Goal: Transaction & Acquisition: Purchase product/service

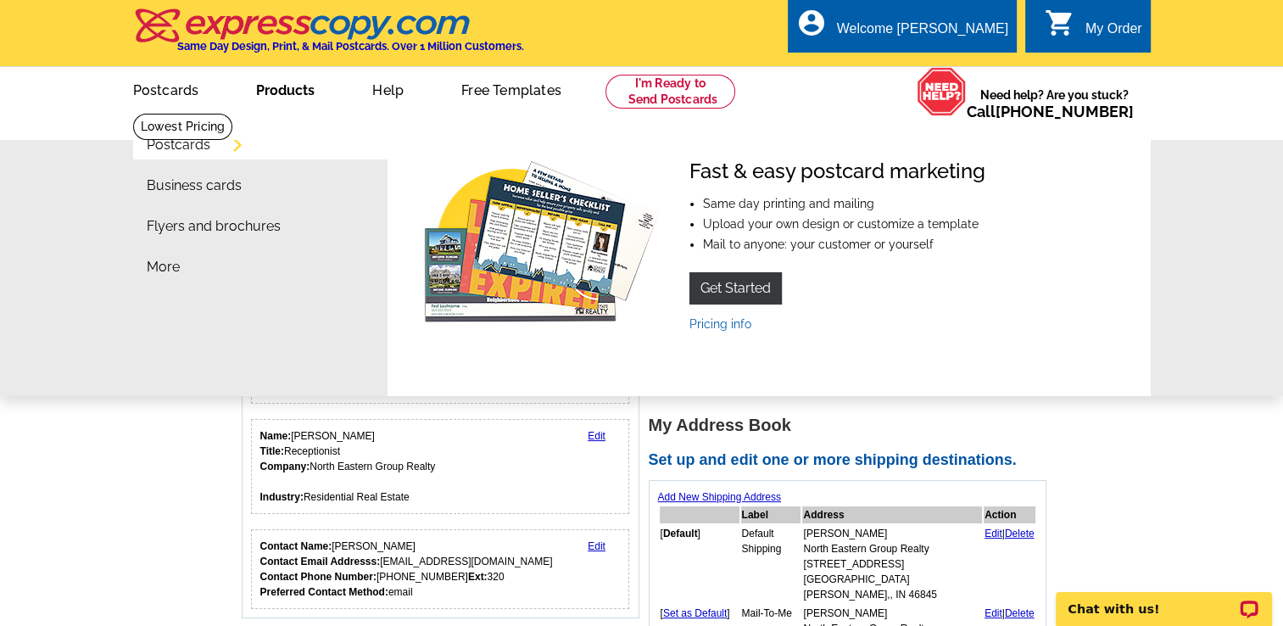
click at [210, 148] on link "Postcards" at bounding box center [179, 145] width 64 height 14
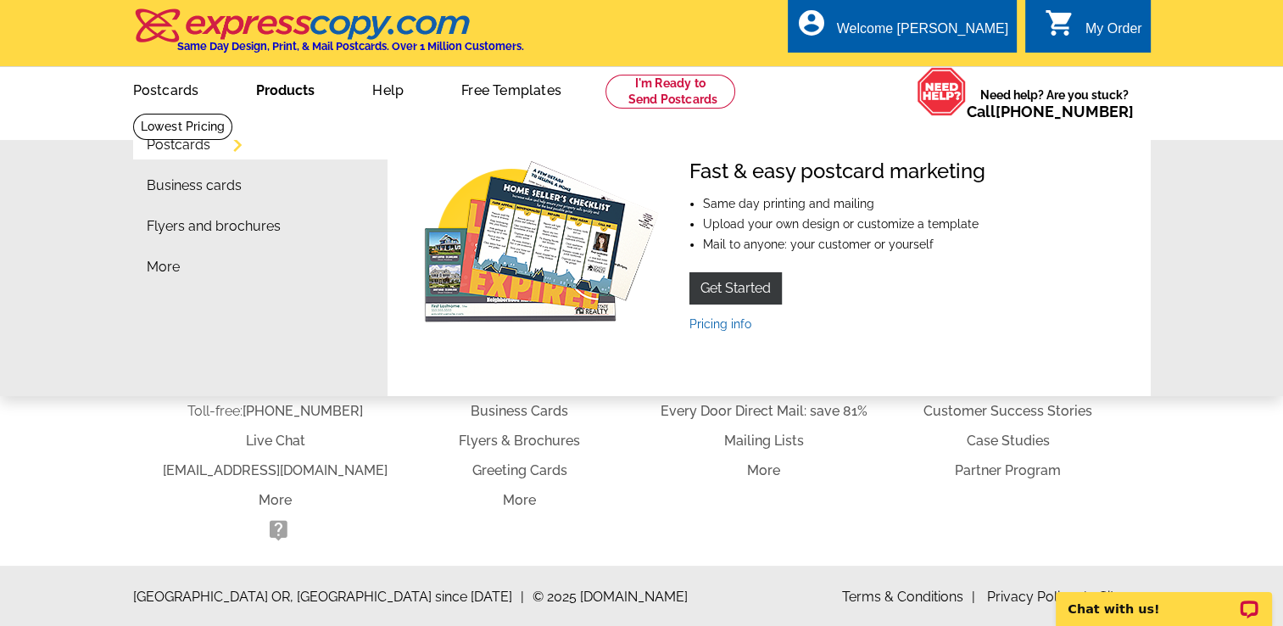
click at [210, 148] on link "Postcards" at bounding box center [179, 145] width 64 height 14
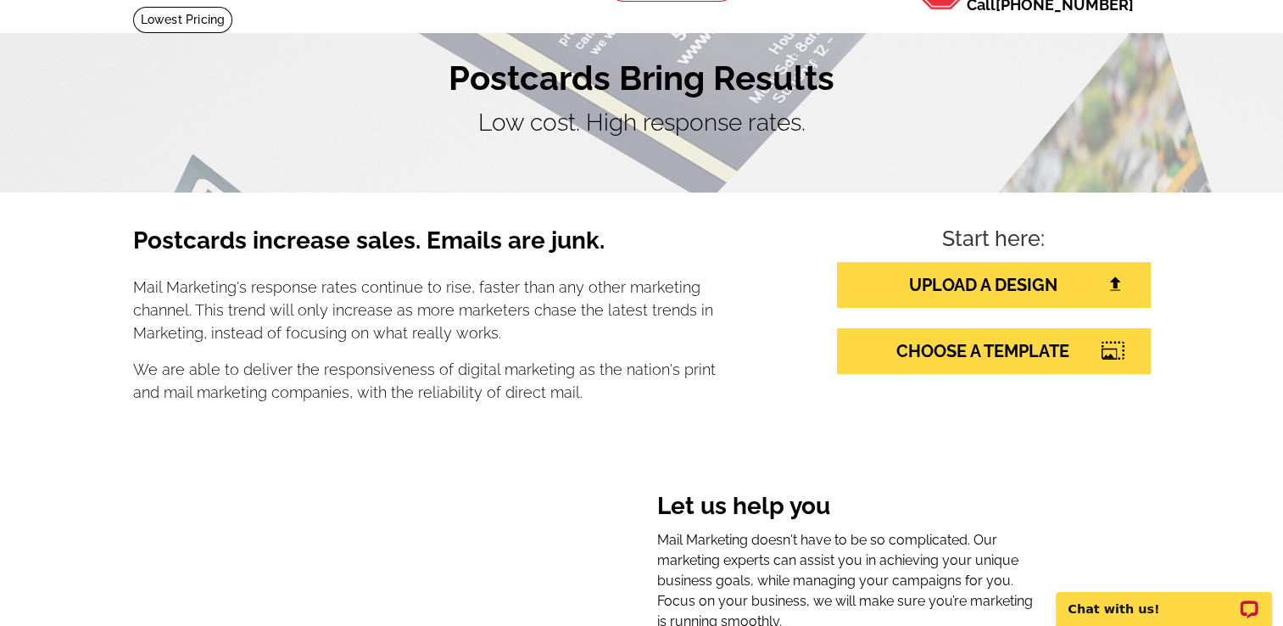
scroll to position [108, 0]
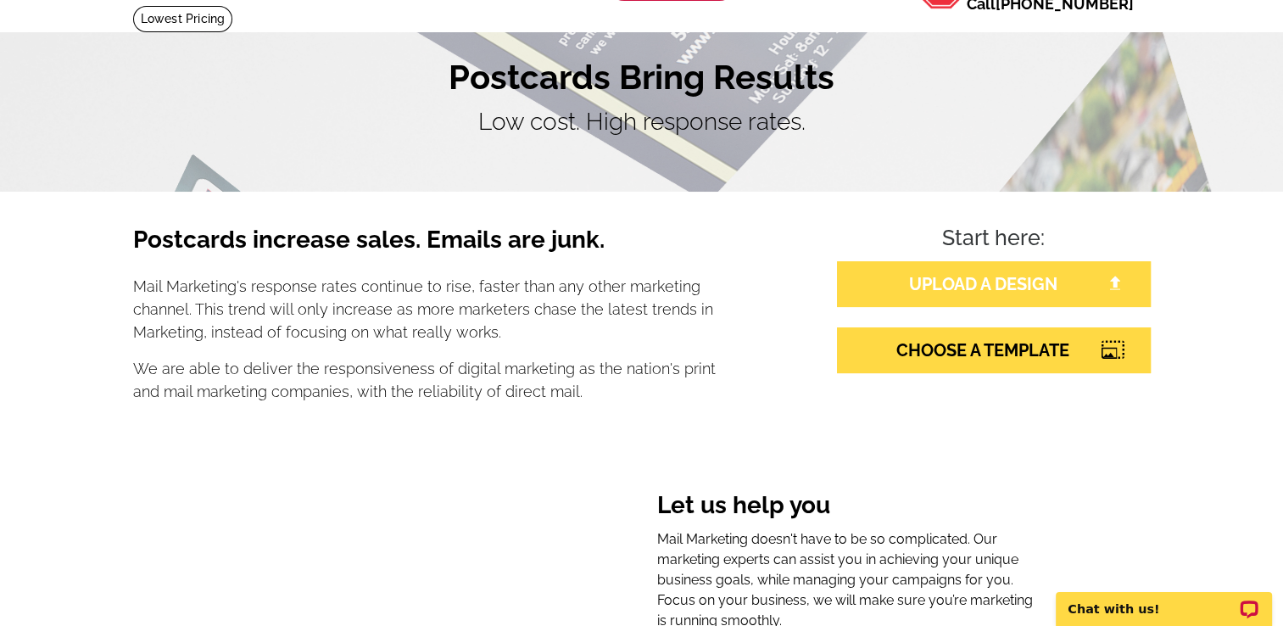
click at [961, 290] on link "UPLOAD A DESIGN" at bounding box center [994, 284] width 314 height 46
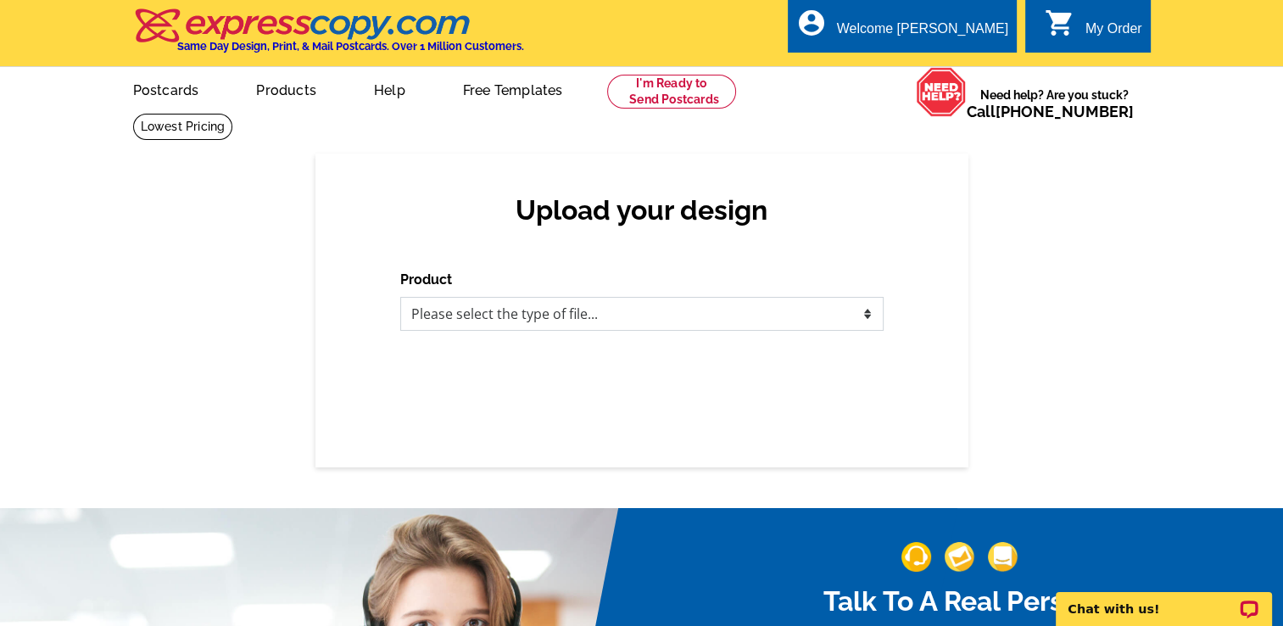
click at [877, 315] on select "Please select the type of file... Postcards Business Cards Letters and flyers G…" at bounding box center [641, 314] width 483 height 34
select select "1"
click at [400, 298] on select "Please select the type of file... Postcards Business Cards Letters and flyers G…" at bounding box center [641, 314] width 483 height 34
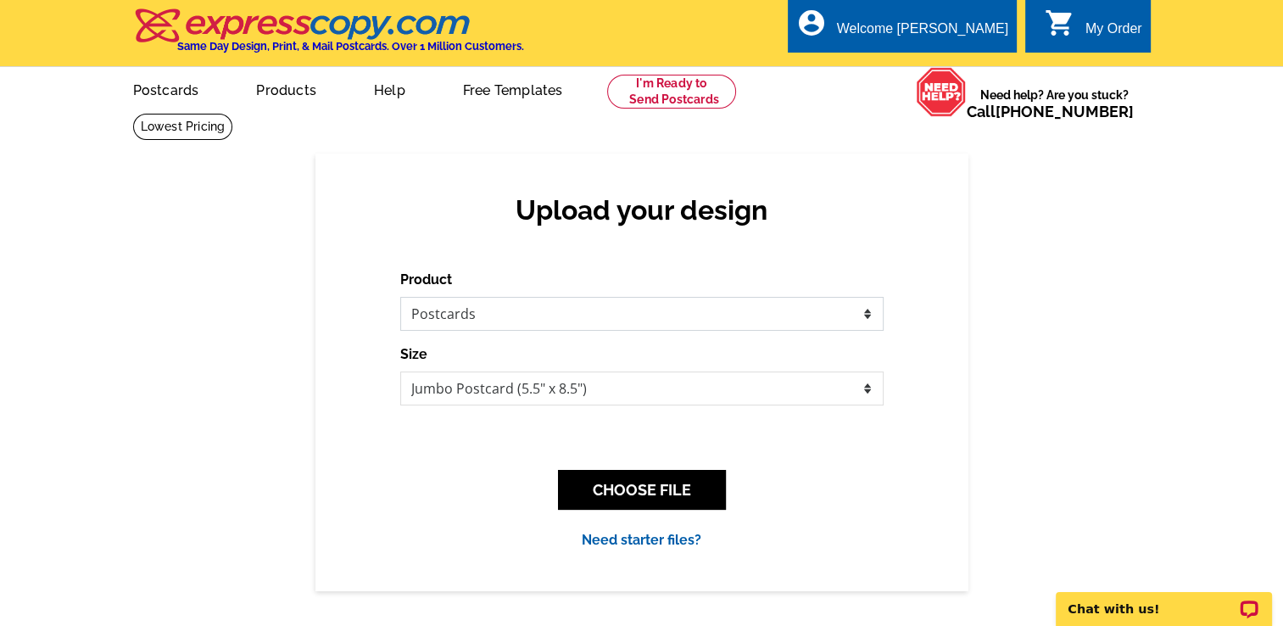
scroll to position [146, 0]
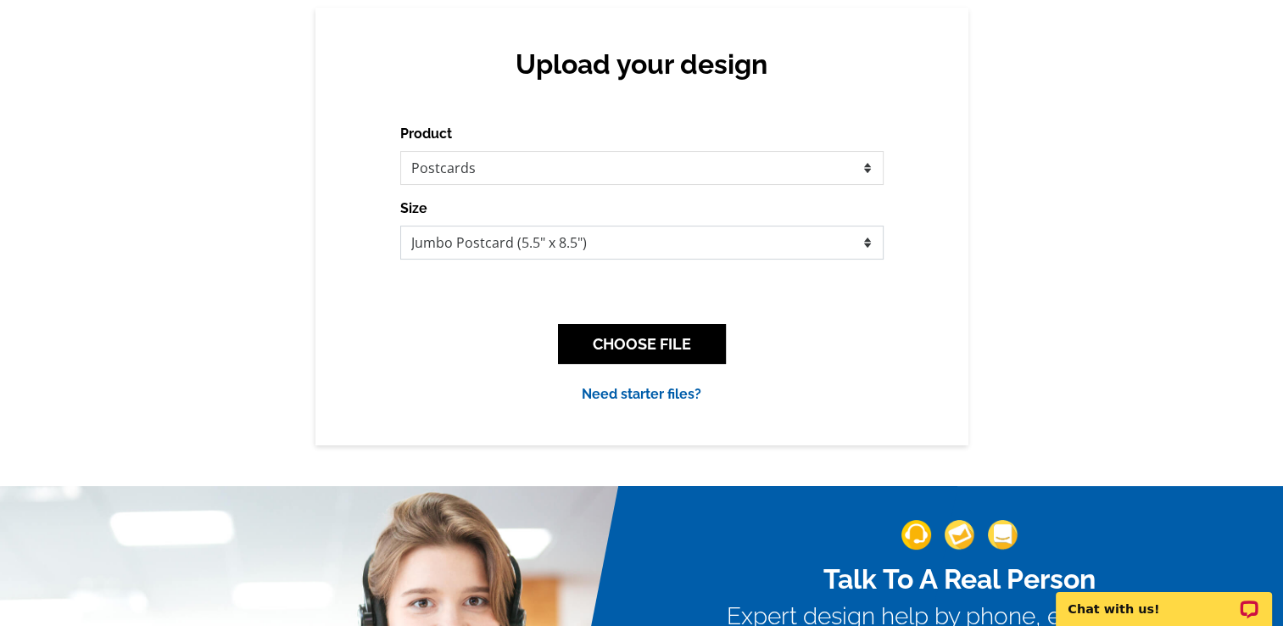
click at [644, 250] on select "Jumbo Postcard (5.5" x 8.5") Regular Postcard (4.25" x 5.6") Panoramic Postcard…" at bounding box center [641, 243] width 483 height 34
click at [644, 348] on button "CHOOSE FILE" at bounding box center [642, 344] width 168 height 40
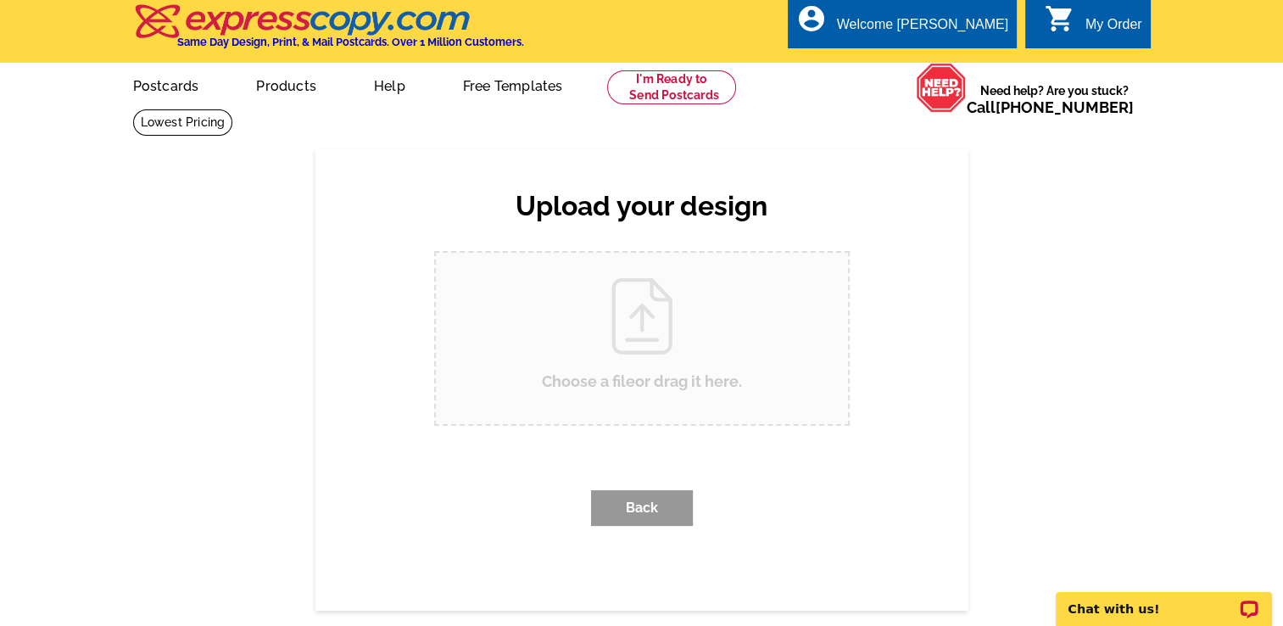
scroll to position [0, 0]
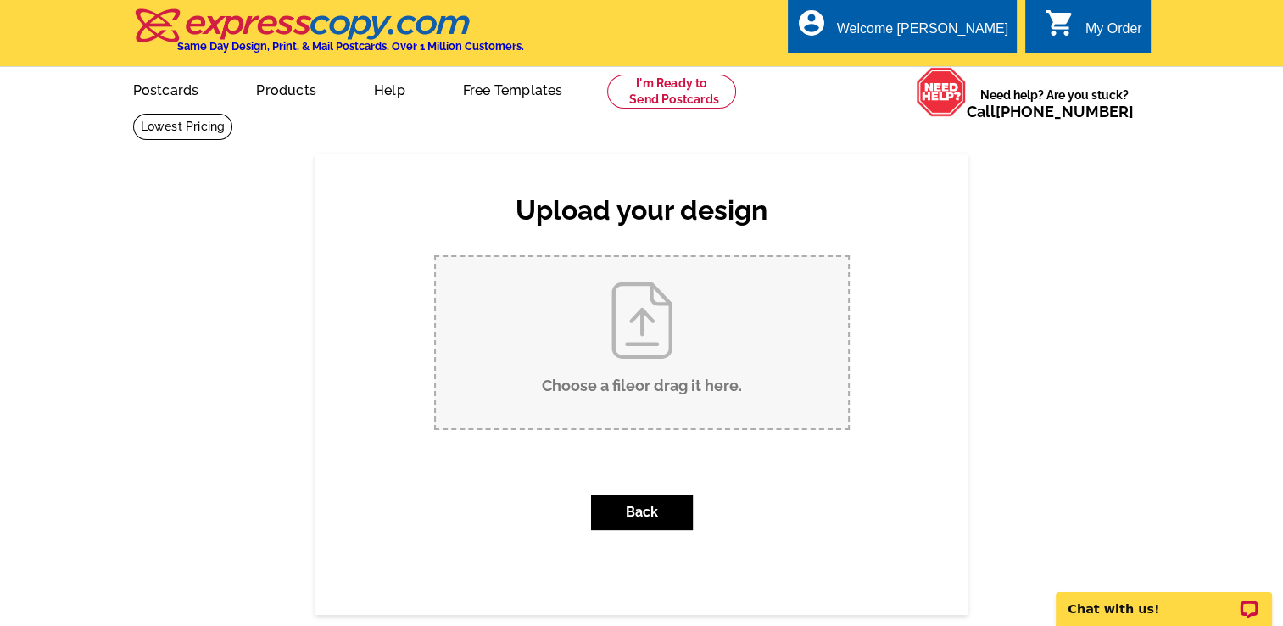
click at [644, 348] on input "Choose a file or drag it here ." at bounding box center [642, 342] width 412 height 171
click at [562, 398] on input "Choose a file or drag it here ." at bounding box center [642, 342] width 412 height 171
click at [581, 368] on input "Choose a file or drag it here ." at bounding box center [642, 342] width 412 height 171
type input "C:\fakepath\Kevin Kopke Welcome Postcard #4 (1).pdf"
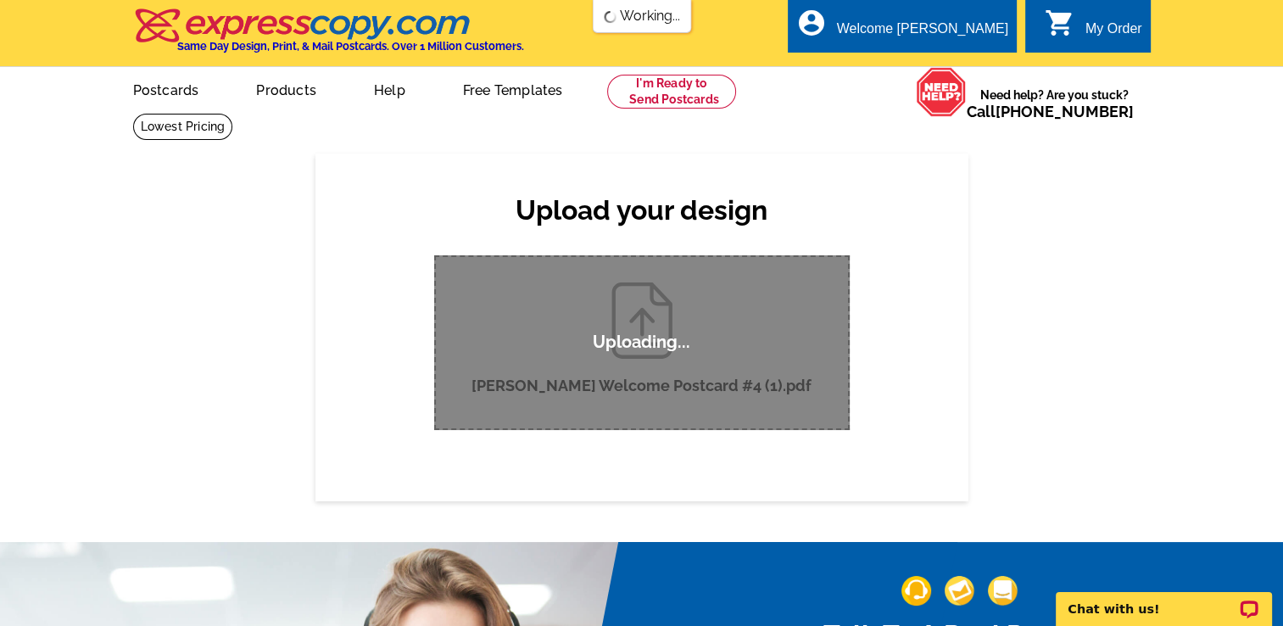
click at [1158, 291] on div "Upload your design Product Please select the type of file... Postcards Business…" at bounding box center [641, 326] width 1283 height 347
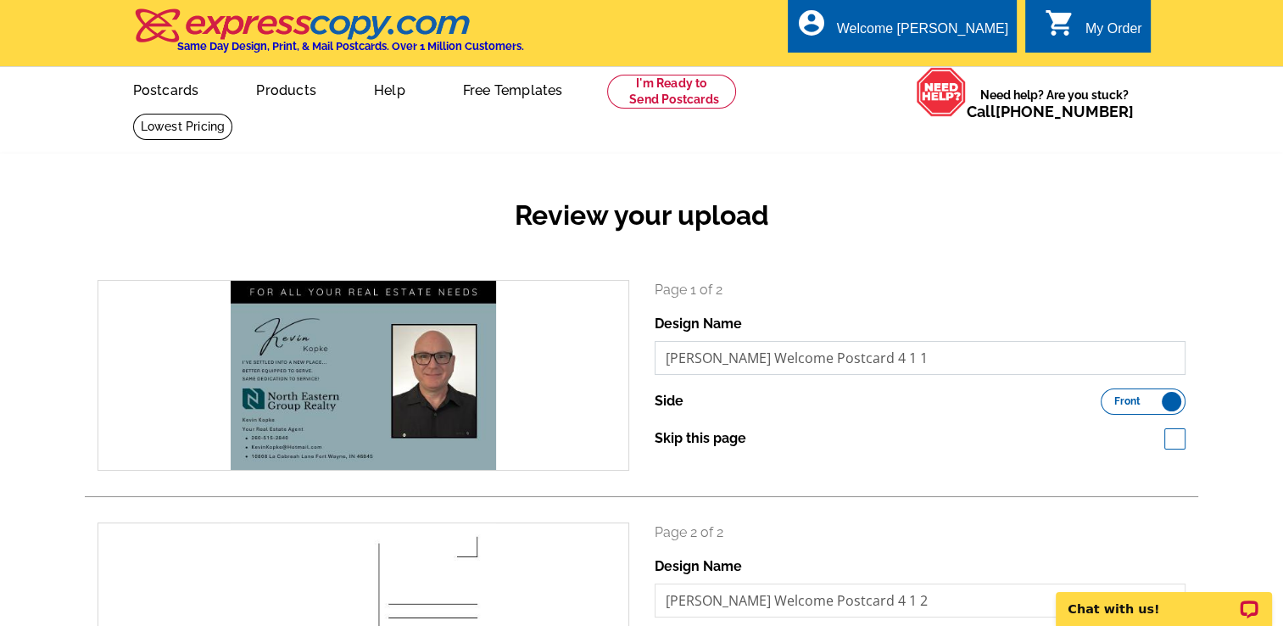
drag, startPoint x: 919, startPoint y: 361, endPoint x: 872, endPoint y: 354, distance: 48.1
click at [872, 354] on input "Kevin Kopke Welcome Postcard 4 1 1" at bounding box center [921, 358] width 532 height 34
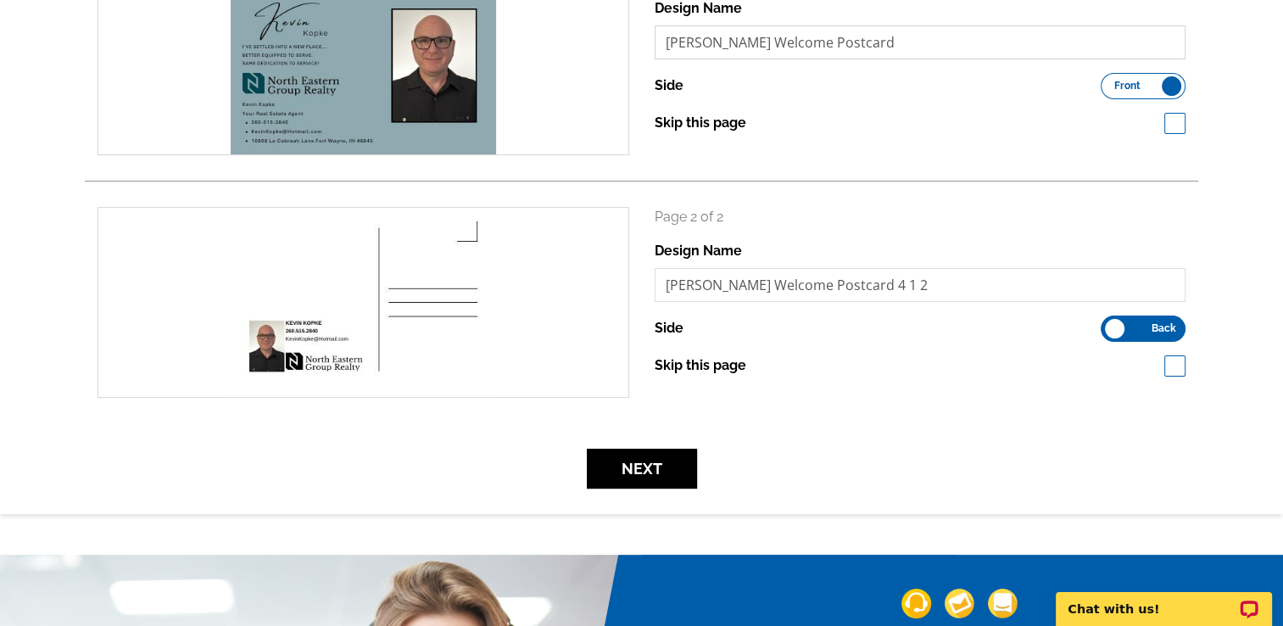
scroll to position [315, 0]
type input "Kevin Kopke Welcome Postcard"
drag, startPoint x: 926, startPoint y: 276, endPoint x: 866, endPoint y: 273, distance: 60.3
click at [866, 273] on input "Kevin Kopke Welcome Postcard 4 1 2" at bounding box center [921, 285] width 532 height 34
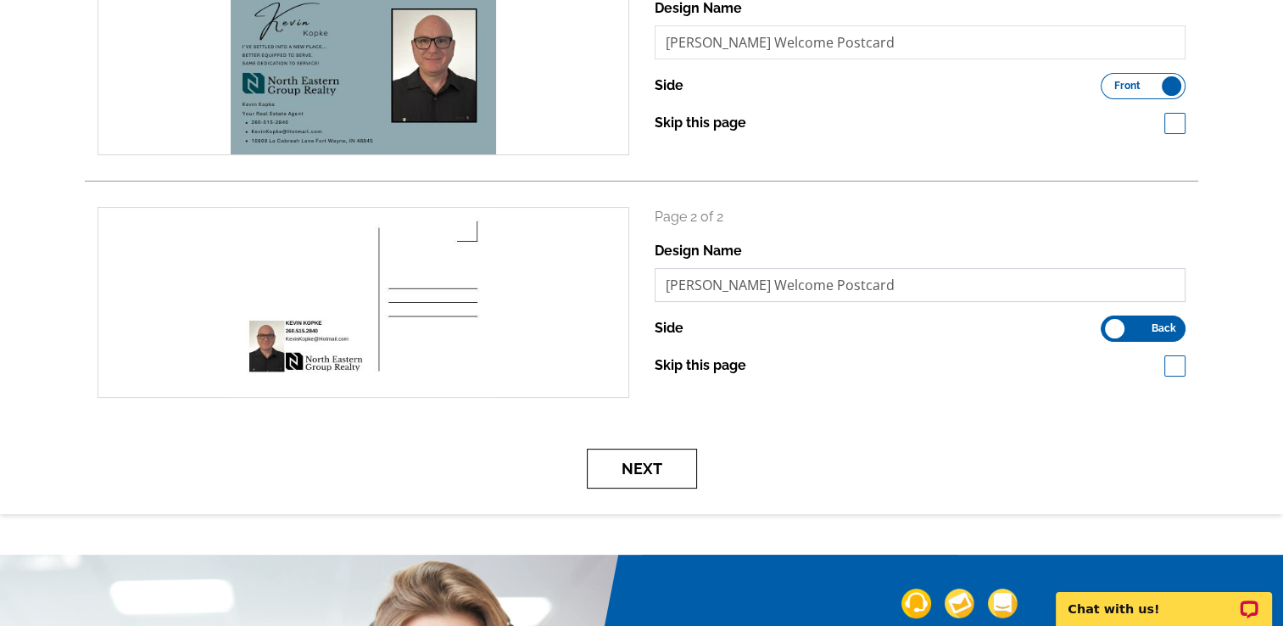
type input "[PERSON_NAME] Welcome Postcard"
click at [647, 461] on button "Next" at bounding box center [642, 469] width 110 height 40
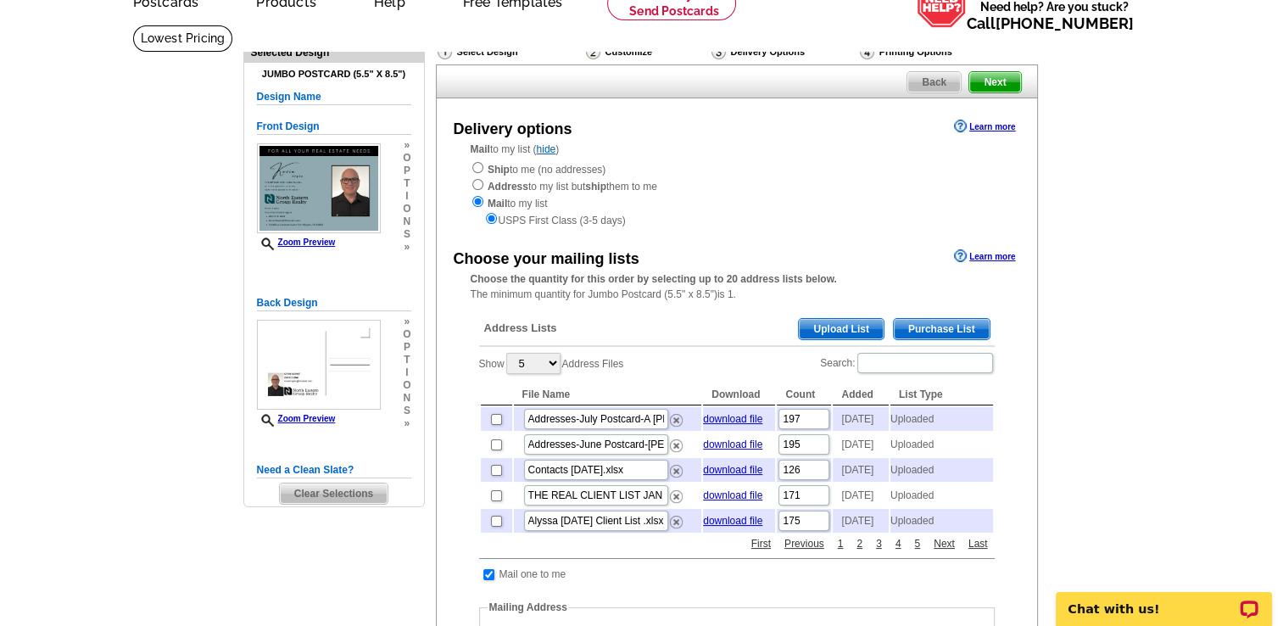
scroll to position [90, 0]
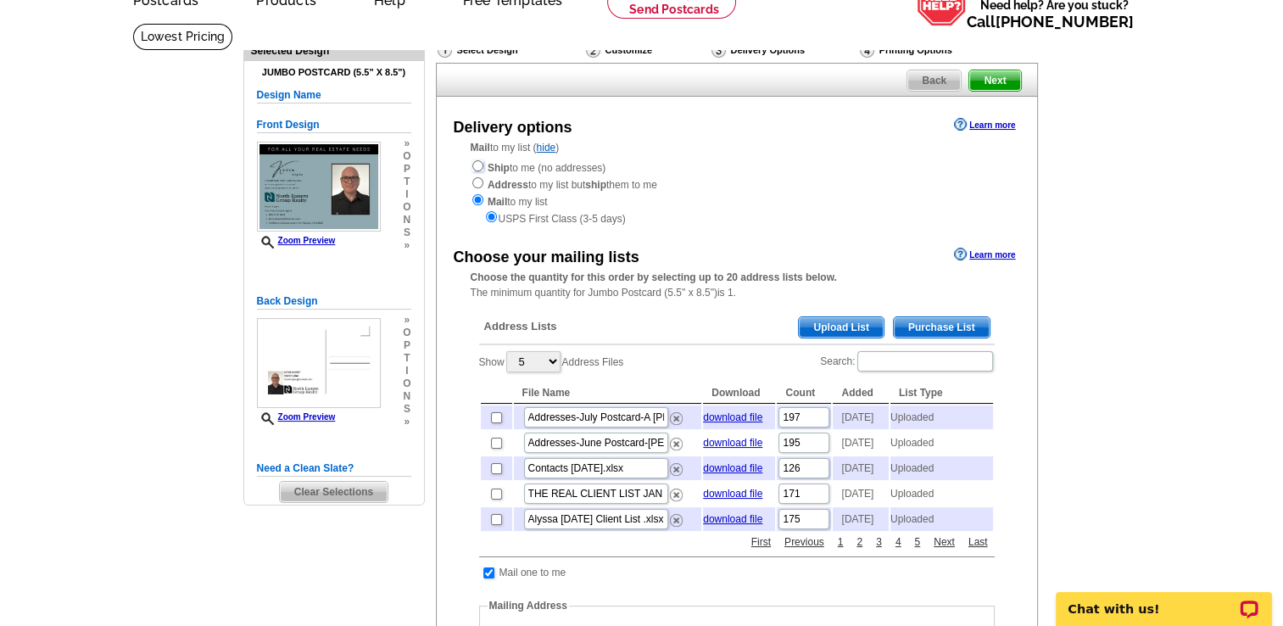
click at [478, 167] on input "radio" at bounding box center [477, 165] width 11 height 11
radio input "true"
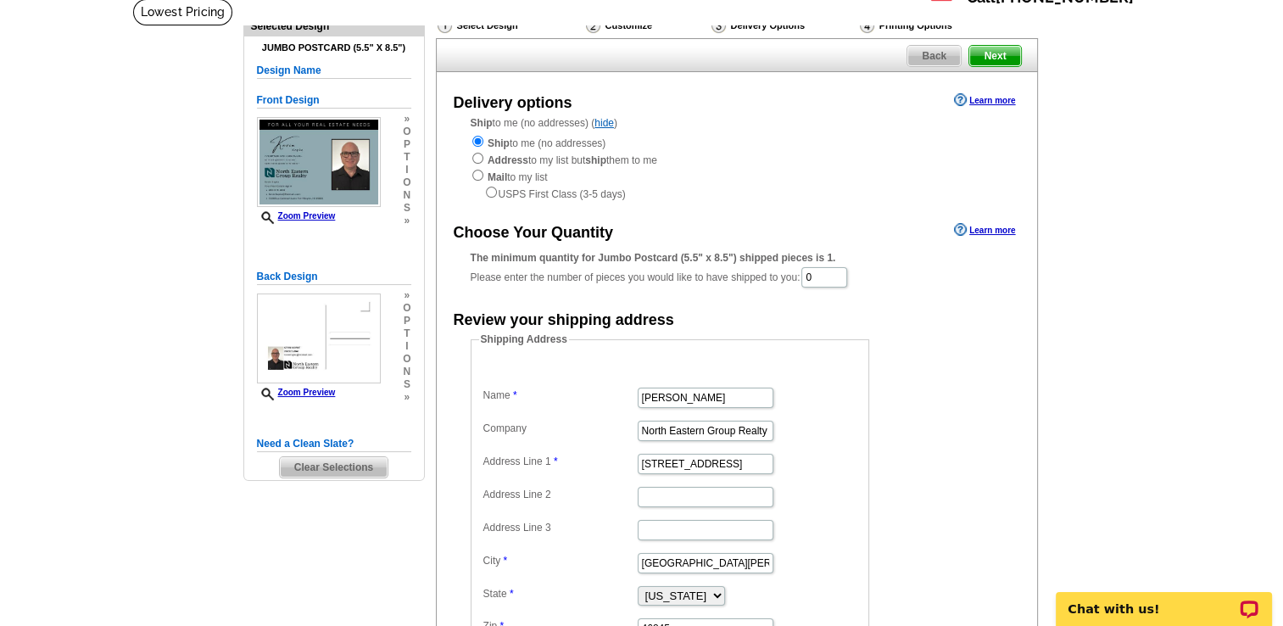
scroll to position [115, 0]
click at [847, 276] on input "0" at bounding box center [824, 276] width 46 height 20
type input "75"
click at [973, 408] on form "Shipping Address Name Elaina Hartwig Company North Eastern Group Realty Address…" at bounding box center [737, 497] width 532 height 331
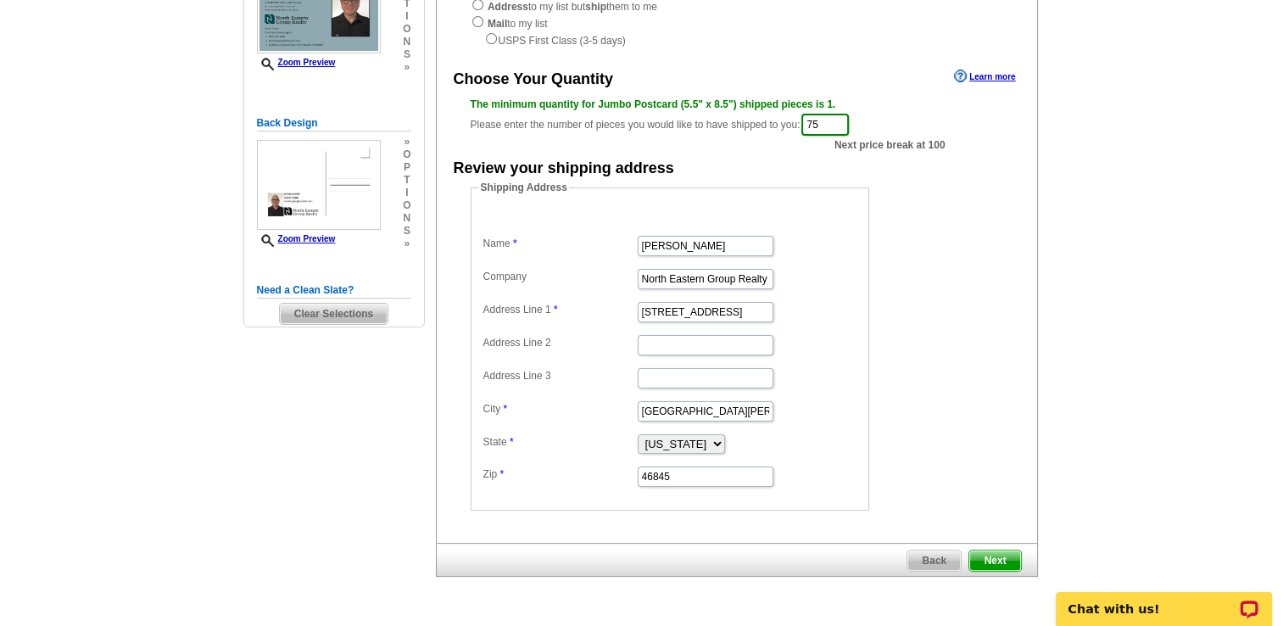
click at [984, 552] on span "Next" at bounding box center [994, 560] width 51 height 20
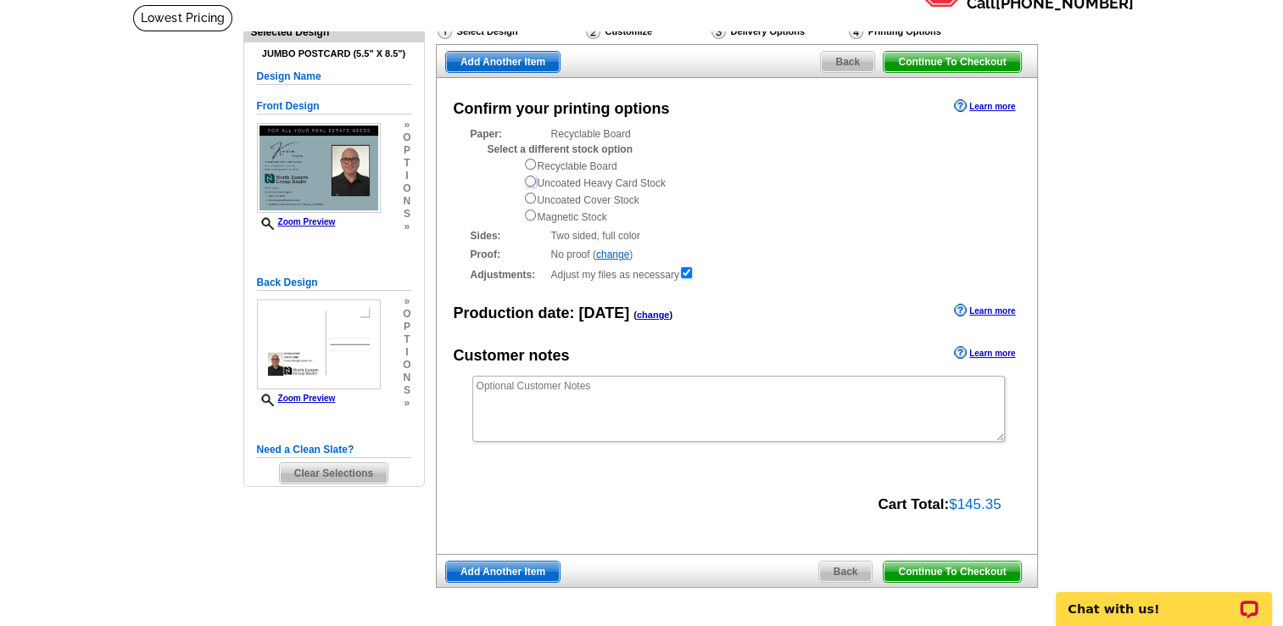
click at [529, 185] on input "radio" at bounding box center [530, 181] width 11 height 11
radio input "true"
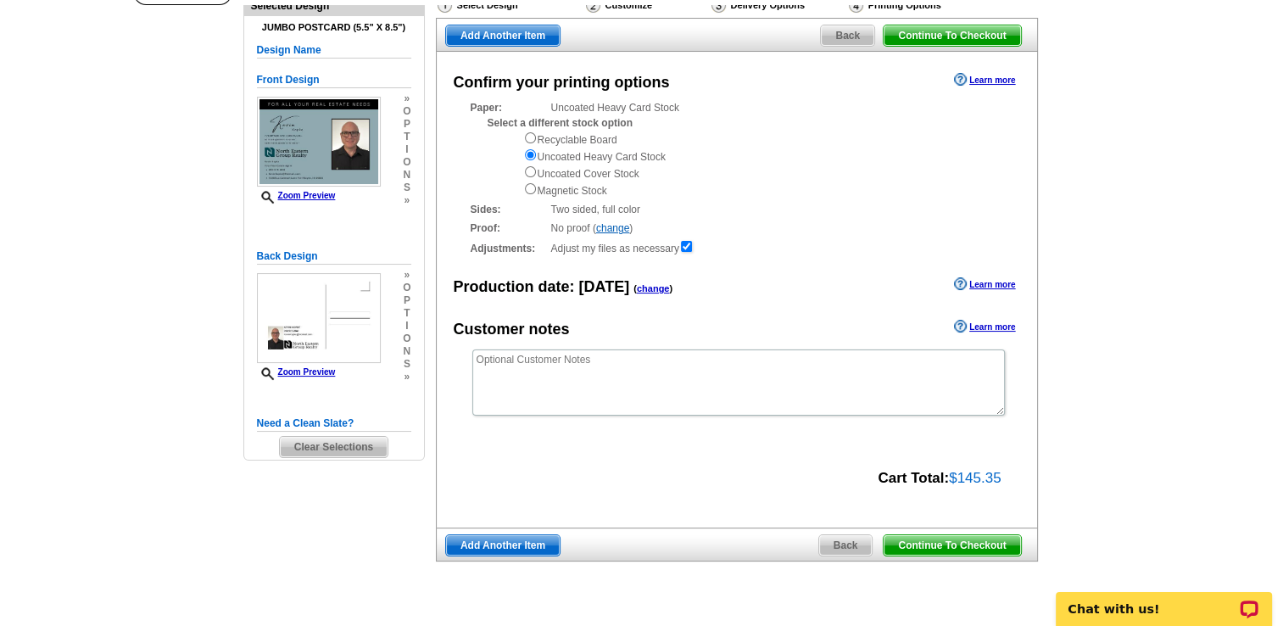
click at [960, 548] on span "Continue To Checkout" at bounding box center [951, 545] width 137 height 20
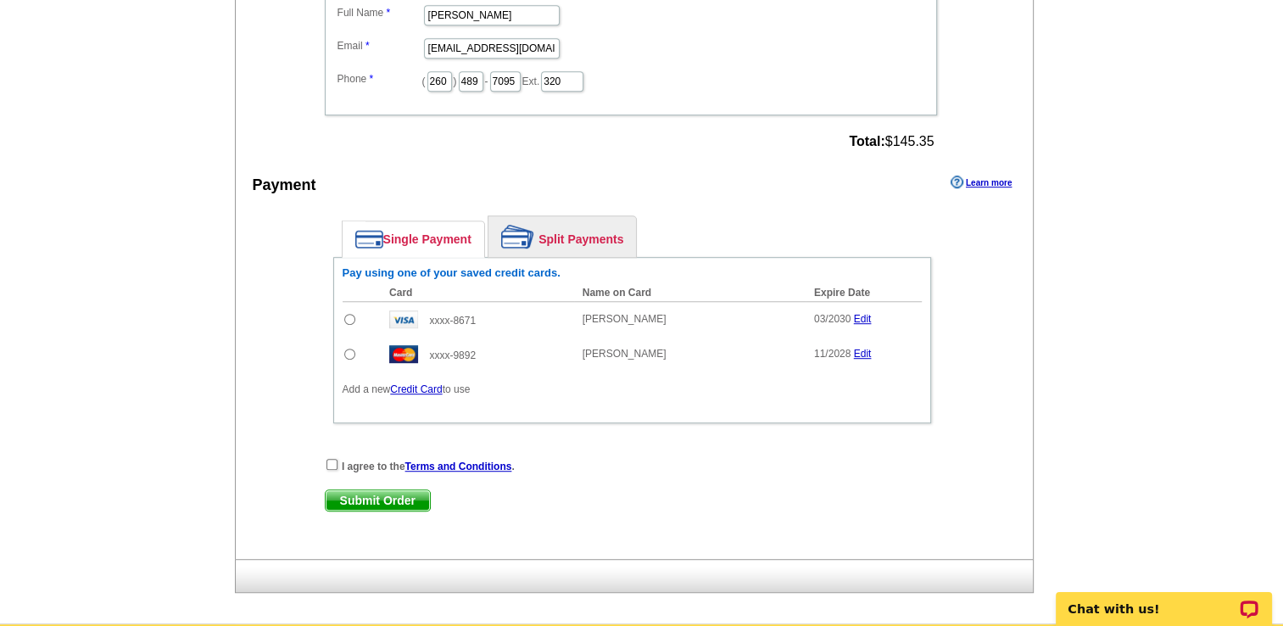
scroll to position [921, 0]
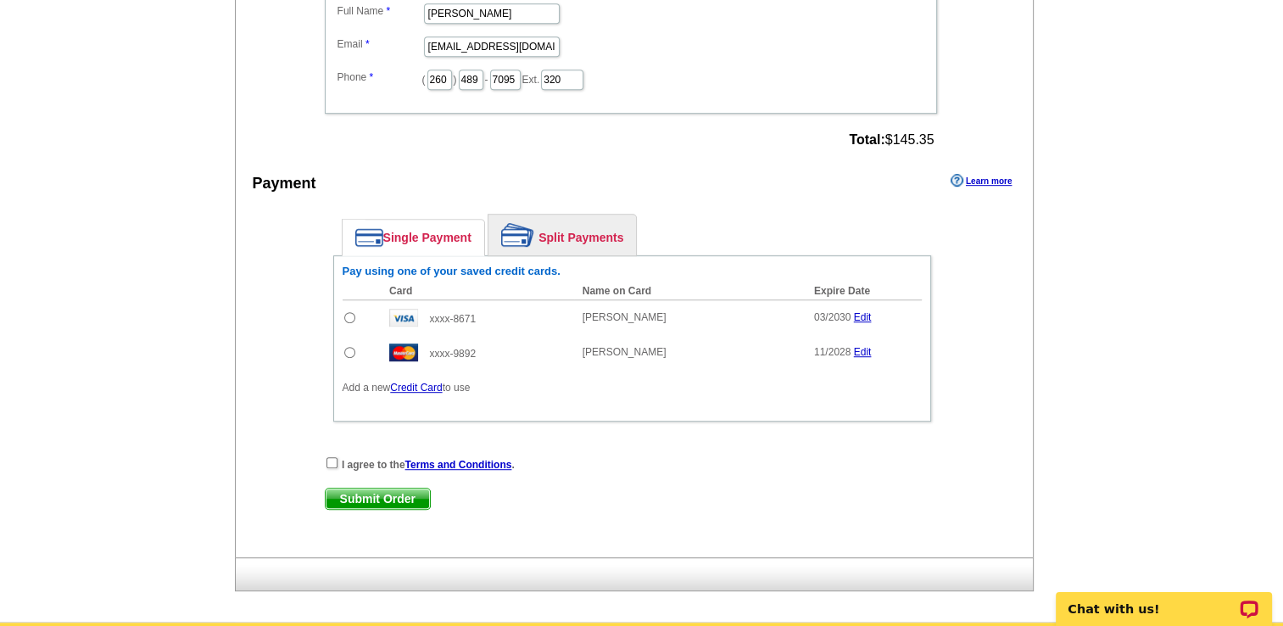
click at [344, 312] on input "radio" at bounding box center [349, 317] width 11 height 11
radio input "true"
click at [423, 384] on link "Credit Card" at bounding box center [416, 388] width 52 height 12
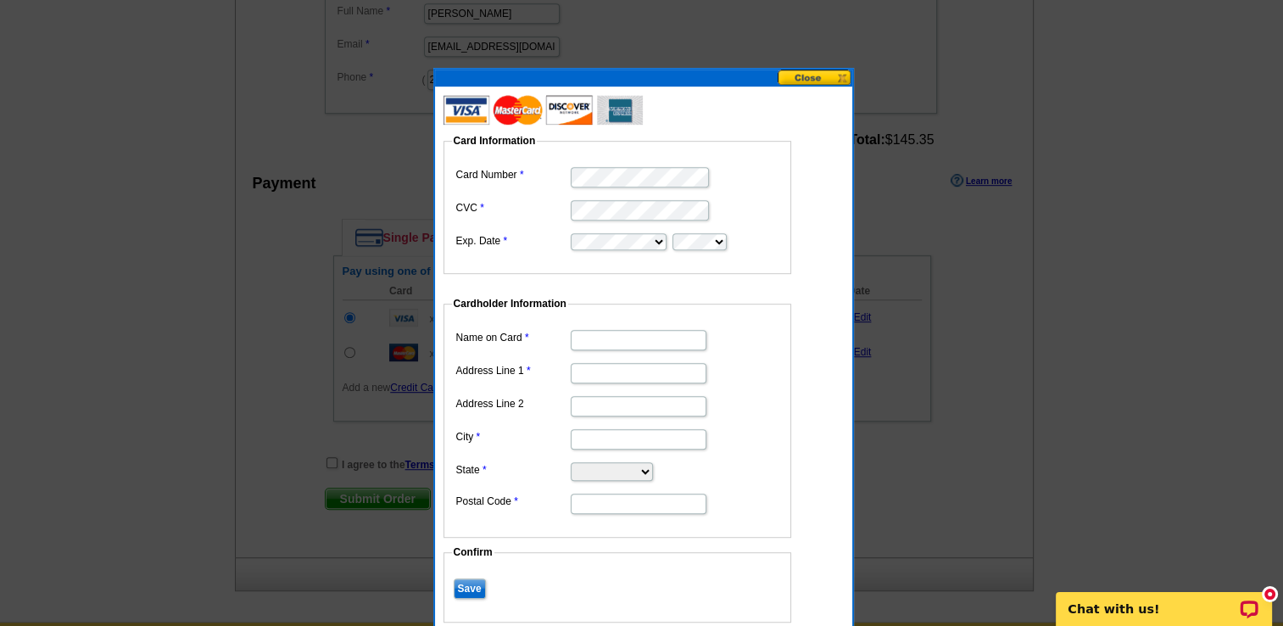
click at [582, 337] on input "Name on Card" at bounding box center [639, 340] width 136 height 20
click at [608, 335] on input "Kimberly Ward" at bounding box center [639, 340] width 136 height 20
type input "Kimberly Ward"
click at [717, 231] on dd at bounding box center [617, 241] width 331 height 24
click at [614, 365] on input "Address Line 1" at bounding box center [639, 373] width 136 height 20
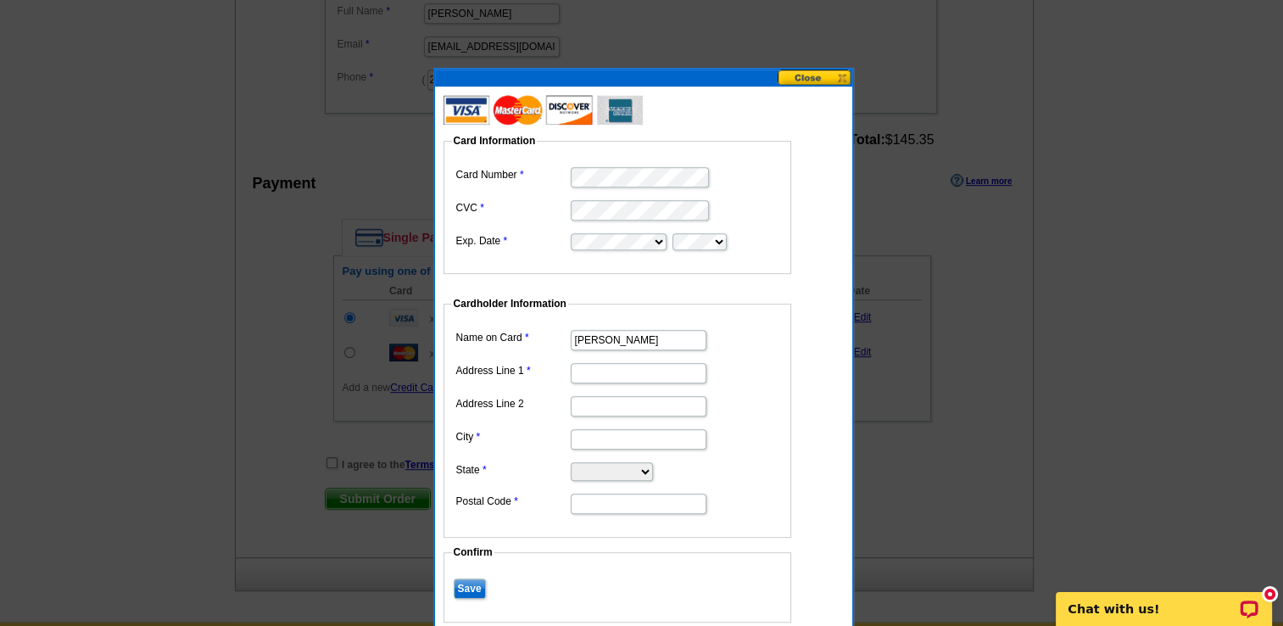
scroll to position [976, 0]
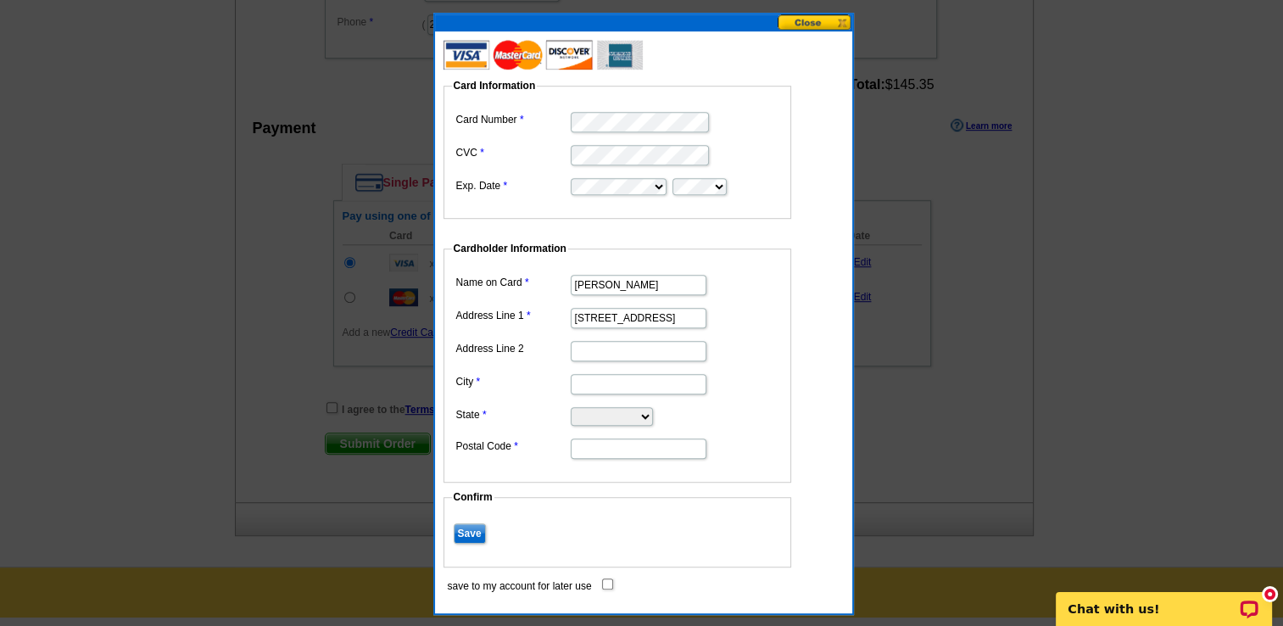
type input "10808 La Cabreah Lane"
click at [610, 385] on input "City" at bounding box center [639, 384] width 136 height 20
type input "For"
click at [589, 417] on select "Alabama Alaska Arizona Arkansas California Colorado Connecticut District of Col…" at bounding box center [612, 416] width 82 height 19
click at [571, 407] on select "Alabama Alaska Arizona Arkansas California Colorado Connecticut District of Col…" at bounding box center [612, 416] width 82 height 19
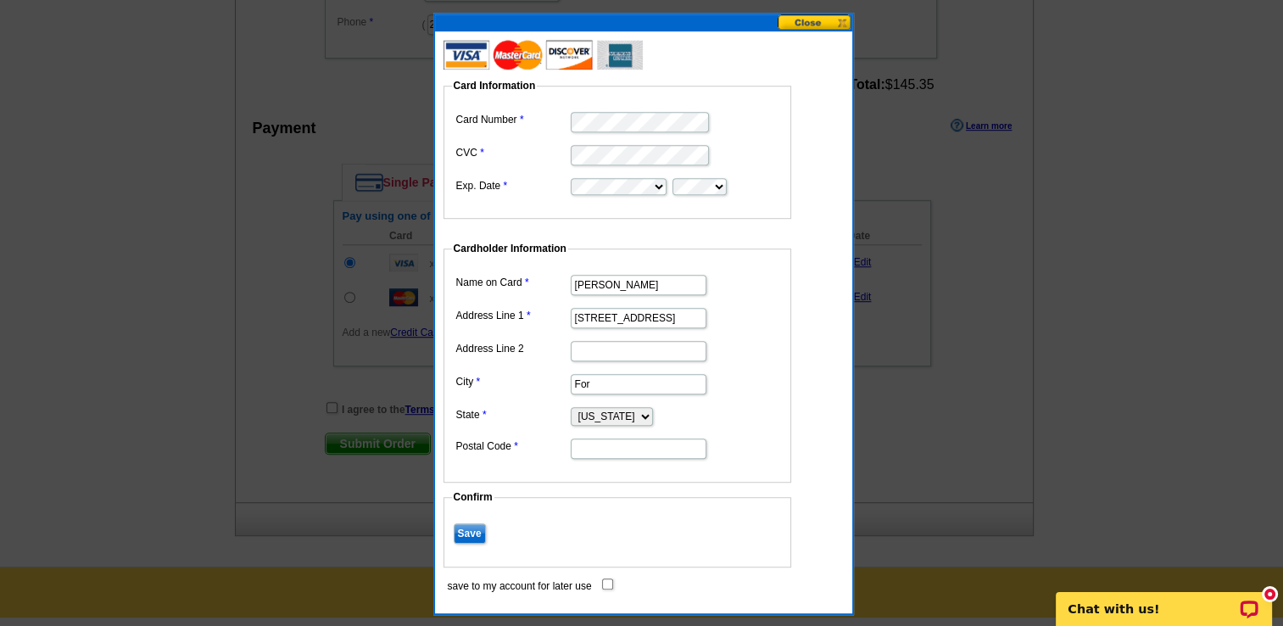
click at [613, 415] on select "Alabama Alaska Arizona Arkansas California Colorado Connecticut District of Col…" at bounding box center [612, 416] width 82 height 19
select select "IN"
click at [571, 407] on select "Alabama Alaska Arizona Arkansas California Colorado Connecticut District of Col…" at bounding box center [612, 416] width 82 height 19
click at [615, 380] on input "For" at bounding box center [639, 384] width 136 height 20
type input "Fort Wayne"
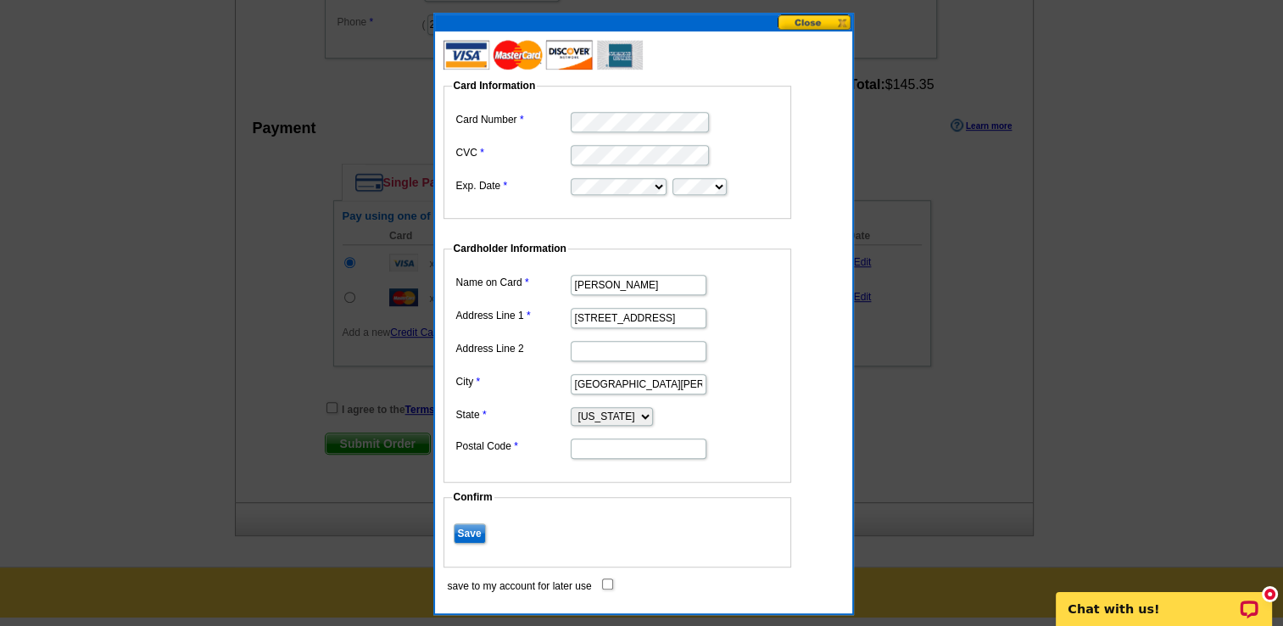
click at [582, 449] on input "Postal Code" at bounding box center [639, 448] width 136 height 20
type input "46845"
click at [776, 355] on dd at bounding box center [617, 350] width 331 height 26
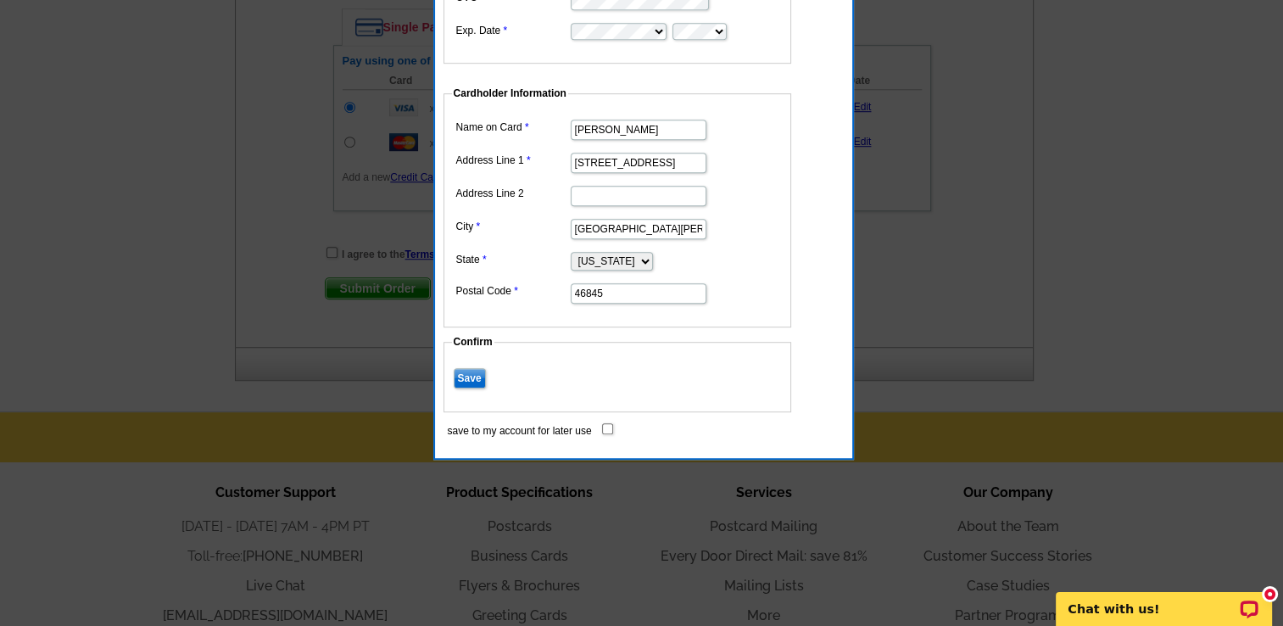
scroll to position [1132, 0]
click at [608, 422] on input "save to my account for later use" at bounding box center [607, 427] width 11 height 11
checkbox input "true"
click at [471, 375] on input "Save" at bounding box center [470, 377] width 32 height 20
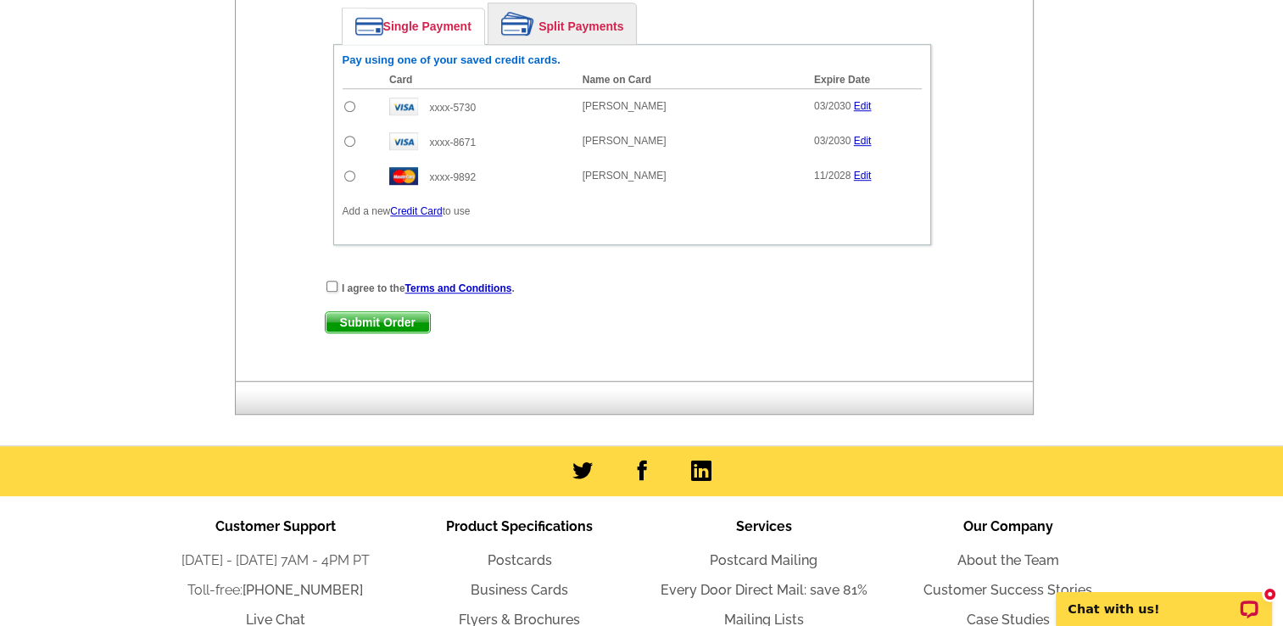
click at [344, 101] on input "radio" at bounding box center [349, 106] width 11 height 11
radio input "true"
click at [332, 282] on input "checkbox" at bounding box center [331, 286] width 11 height 11
checkbox input "true"
click at [378, 324] on span "Submit Order" at bounding box center [378, 322] width 104 height 20
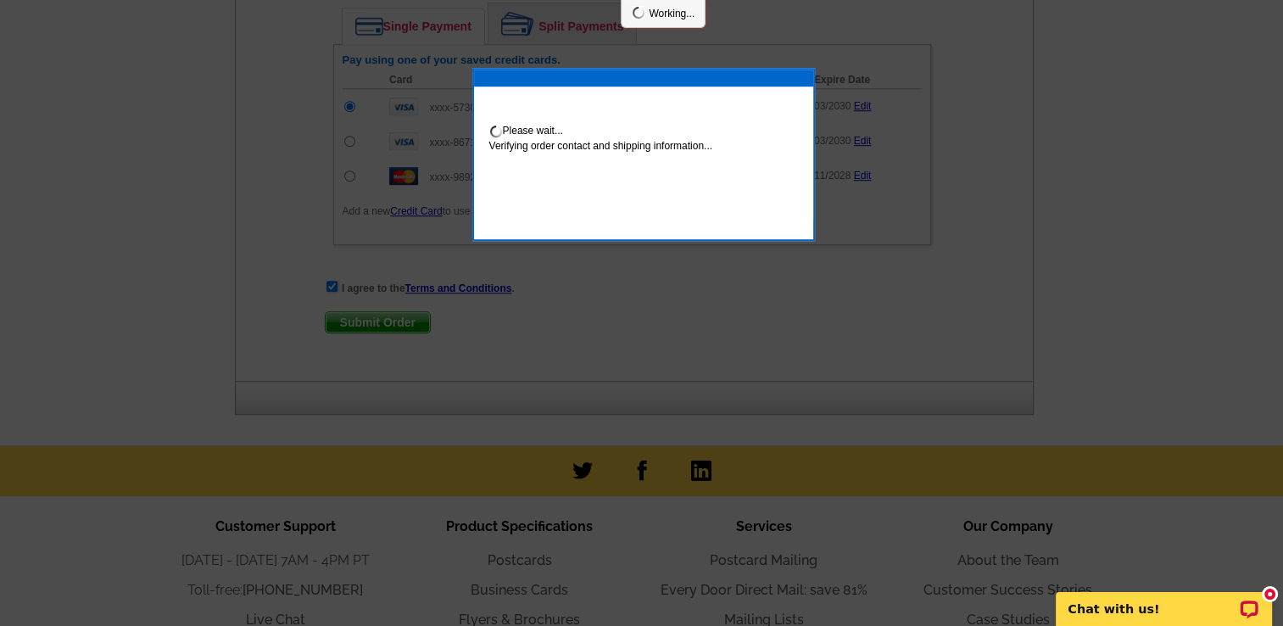
scroll to position [1218, 0]
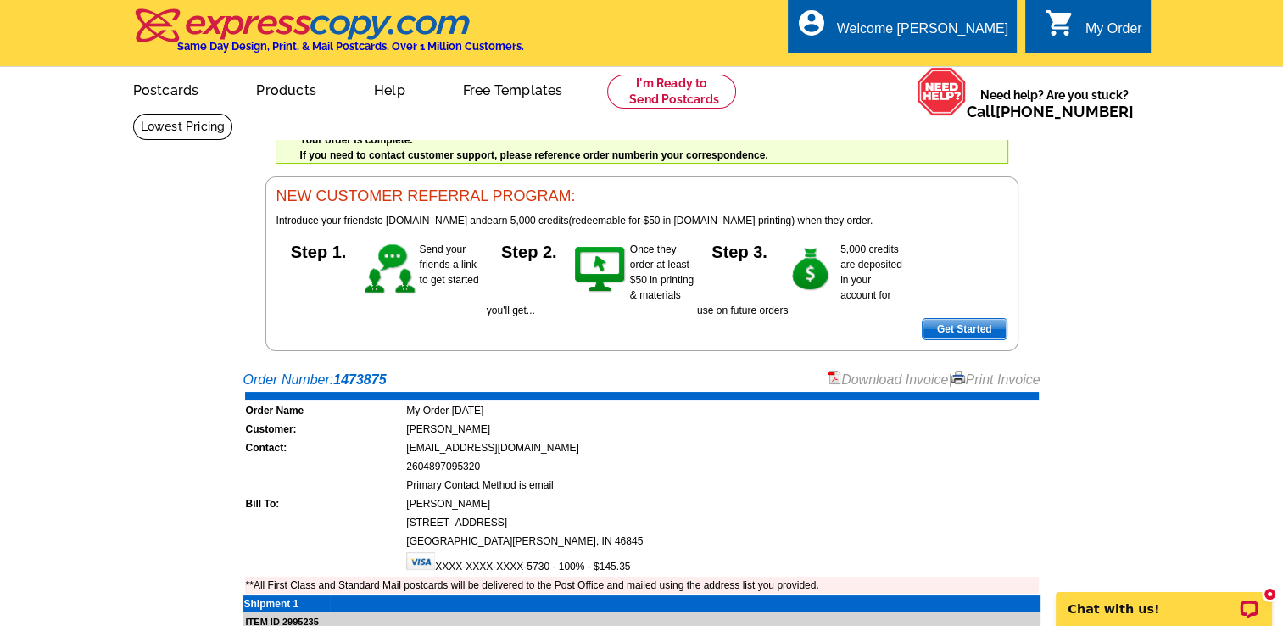
click at [980, 381] on link "Print Invoice" at bounding box center [995, 379] width 88 height 14
click at [335, 36] on img at bounding box center [303, 26] width 340 height 36
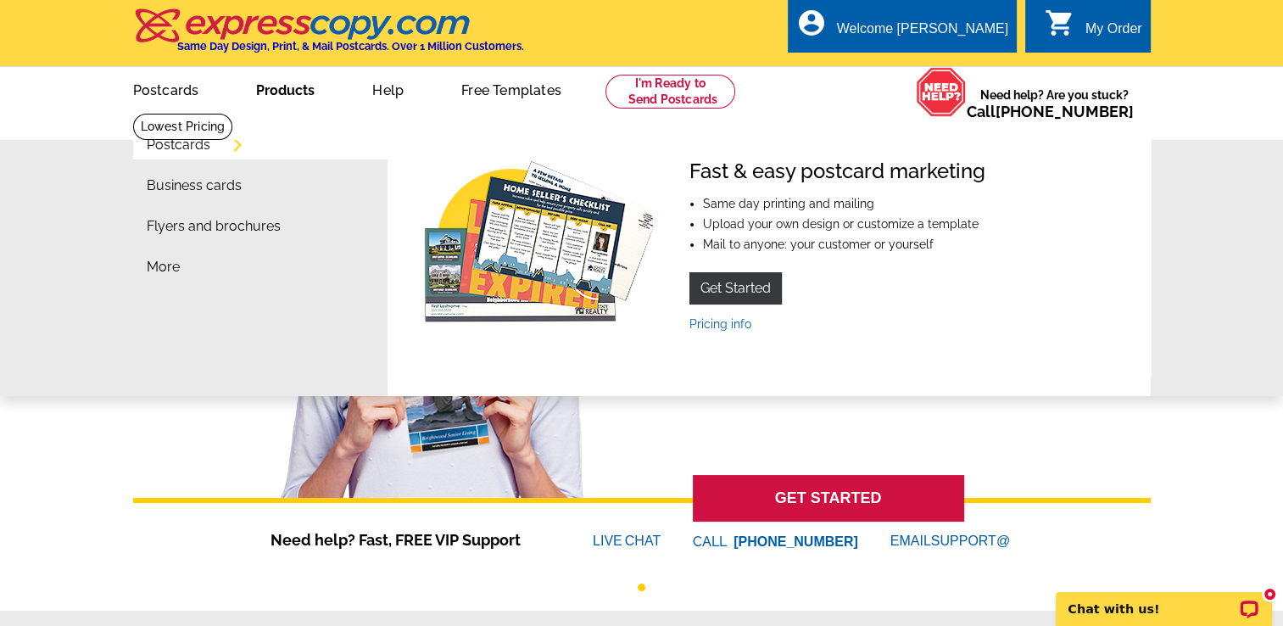
click at [210, 148] on link "Postcards" at bounding box center [179, 145] width 64 height 14
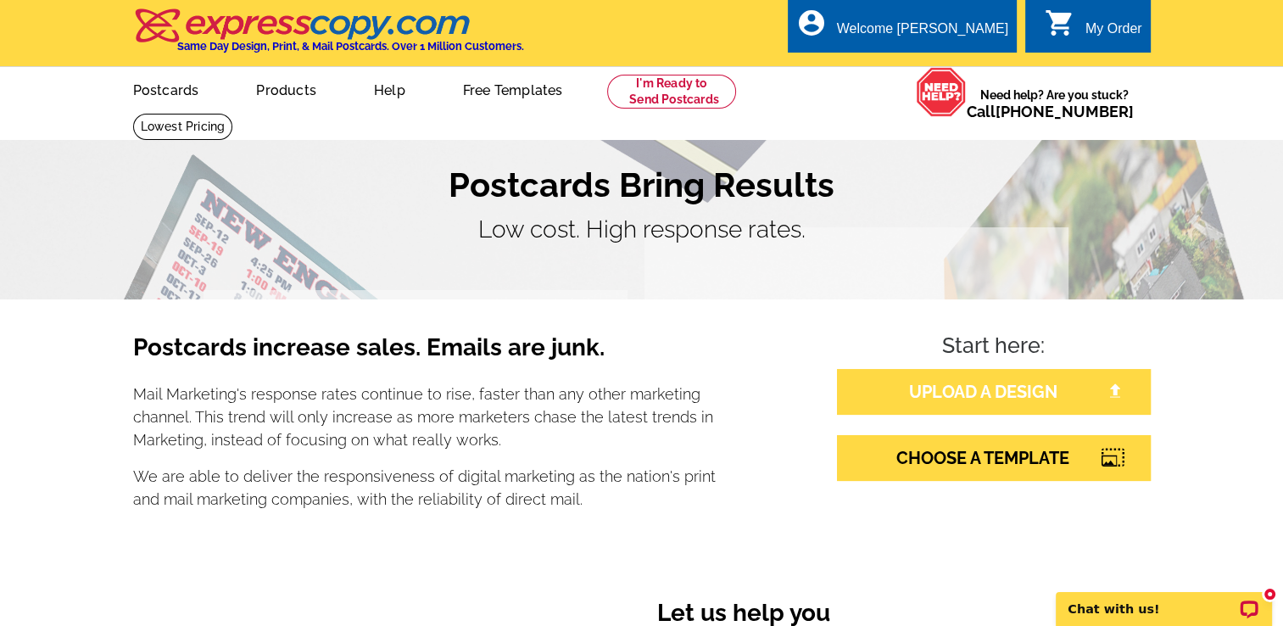
click at [1054, 388] on link "UPLOAD A DESIGN" at bounding box center [994, 392] width 314 height 46
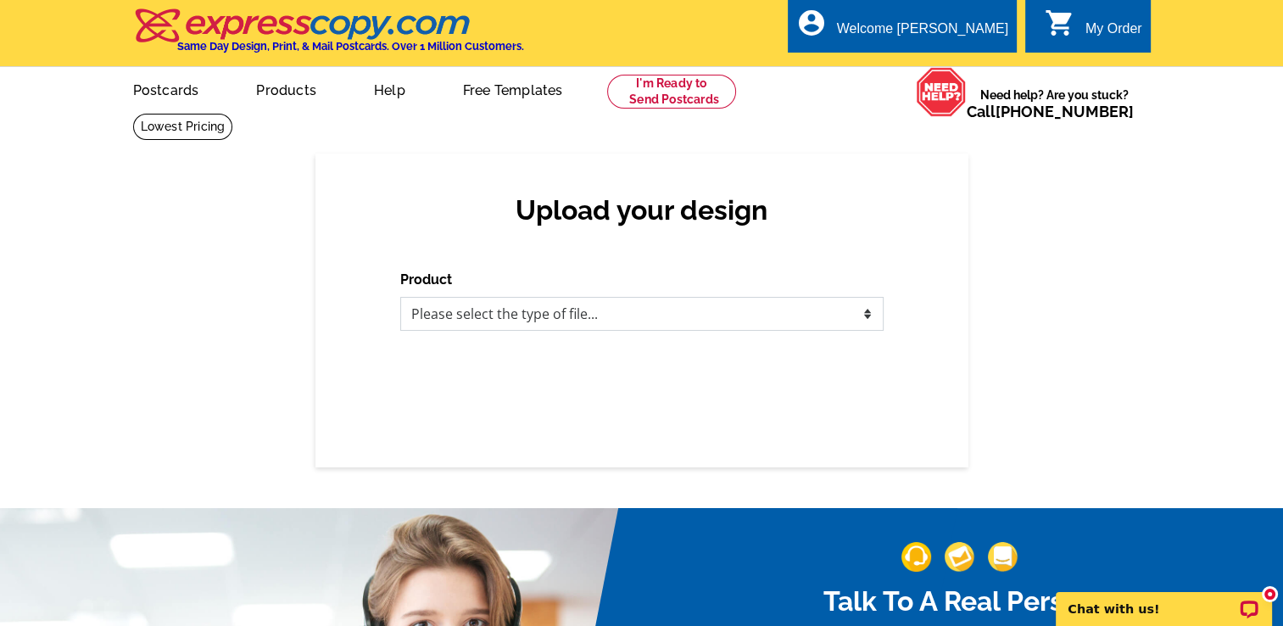
click at [688, 322] on select "Please select the type of file... Postcards Business Cards Letters and flyers G…" at bounding box center [641, 314] width 483 height 34
select select "1"
click at [400, 298] on select "Please select the type of file... Postcards Business Cards Letters and flyers G…" at bounding box center [641, 314] width 483 height 34
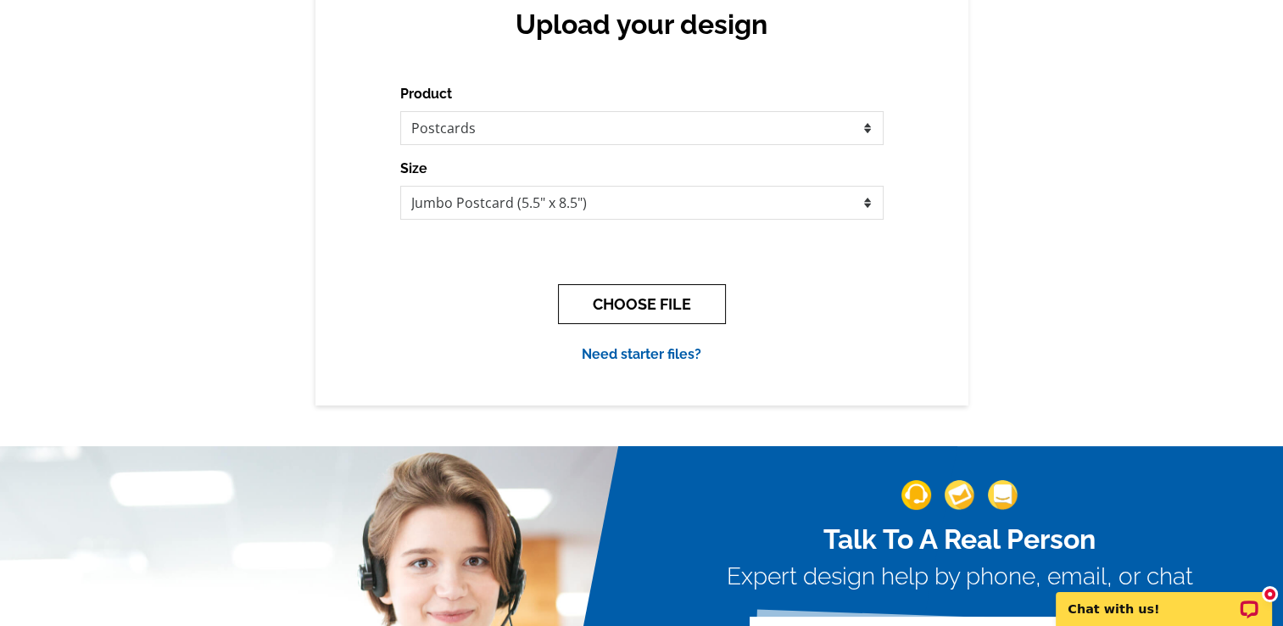
click at [658, 315] on button "CHOOSE FILE" at bounding box center [642, 304] width 168 height 40
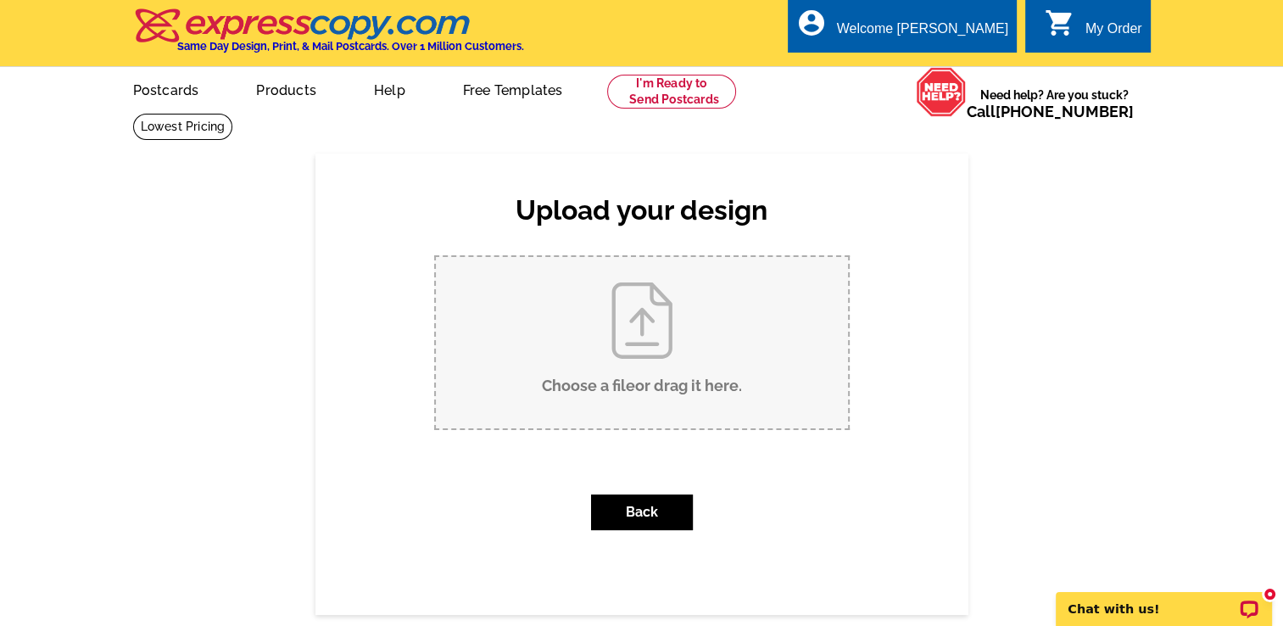
click at [648, 303] on input "Choose a file or drag it here ." at bounding box center [642, 342] width 412 height 171
type input "C:\fakepath\Lashan Waller Postcard #4 (1).pdf"
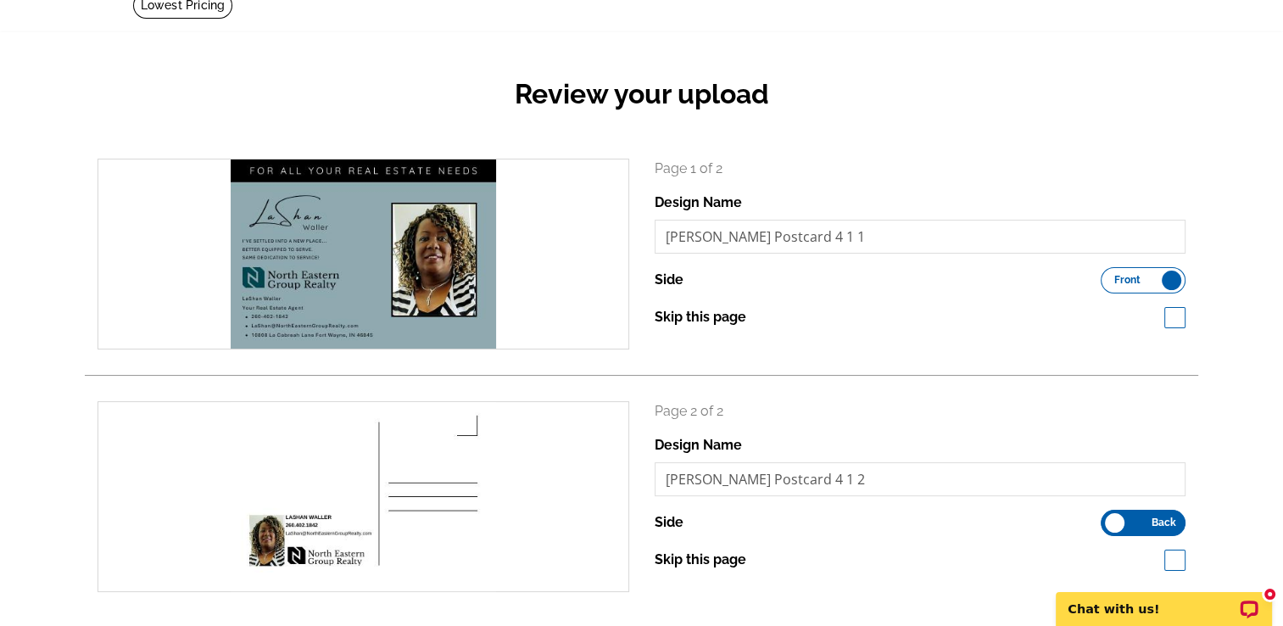
scroll to position [122, 0]
drag, startPoint x: 878, startPoint y: 249, endPoint x: 811, endPoint y: 239, distance: 67.7
click at [811, 239] on input "[PERSON_NAME] Postcard 4 1 1" at bounding box center [921, 236] width 532 height 34
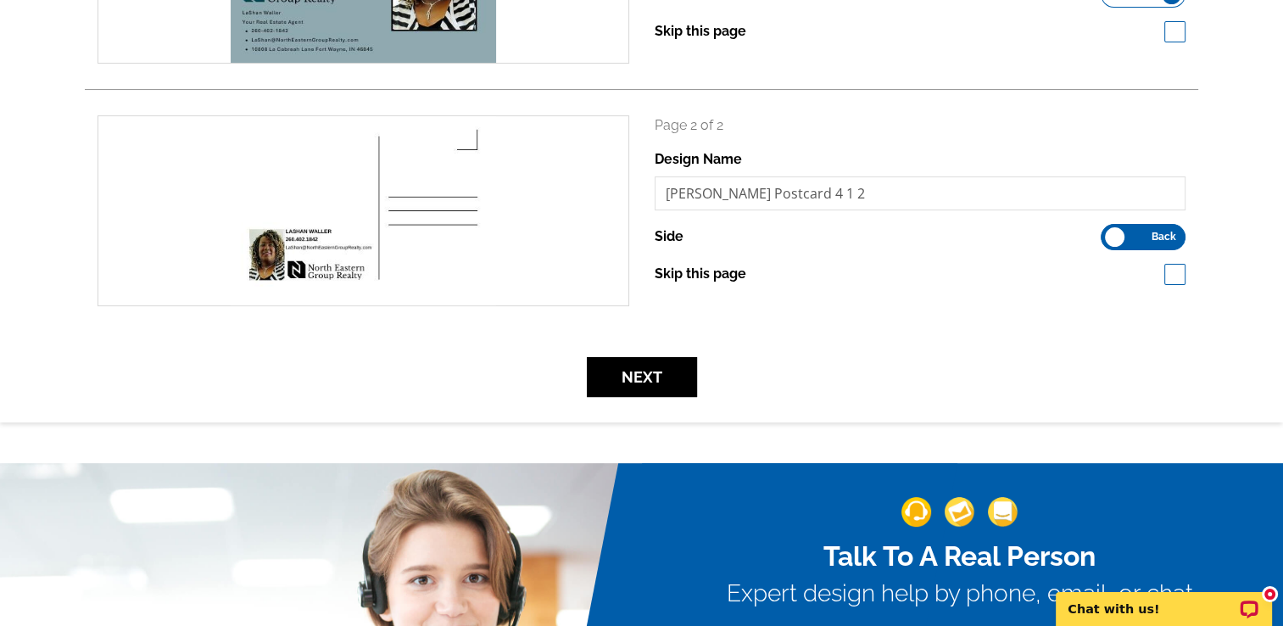
scroll to position [417, 0]
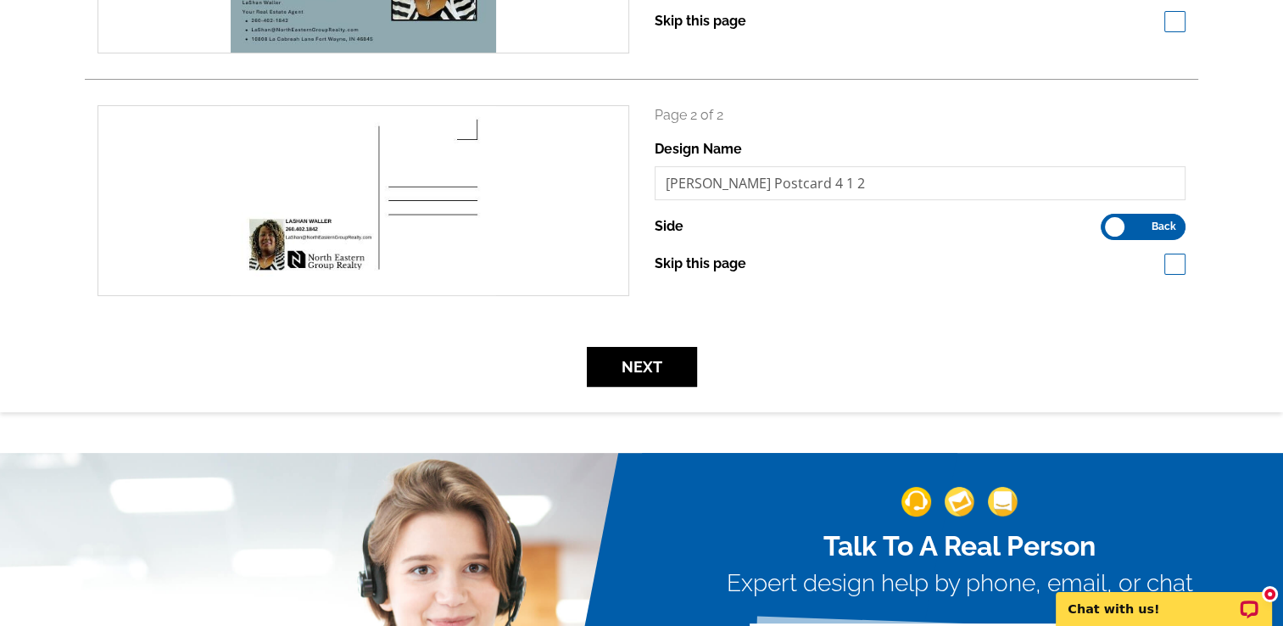
type input "[PERSON_NAME] Postcard"
drag, startPoint x: 866, startPoint y: 195, endPoint x: 813, endPoint y: 190, distance: 52.8
click at [813, 190] on input "[PERSON_NAME] Postcard 4 1 2" at bounding box center [921, 183] width 532 height 34
type input "[PERSON_NAME] Postcard"
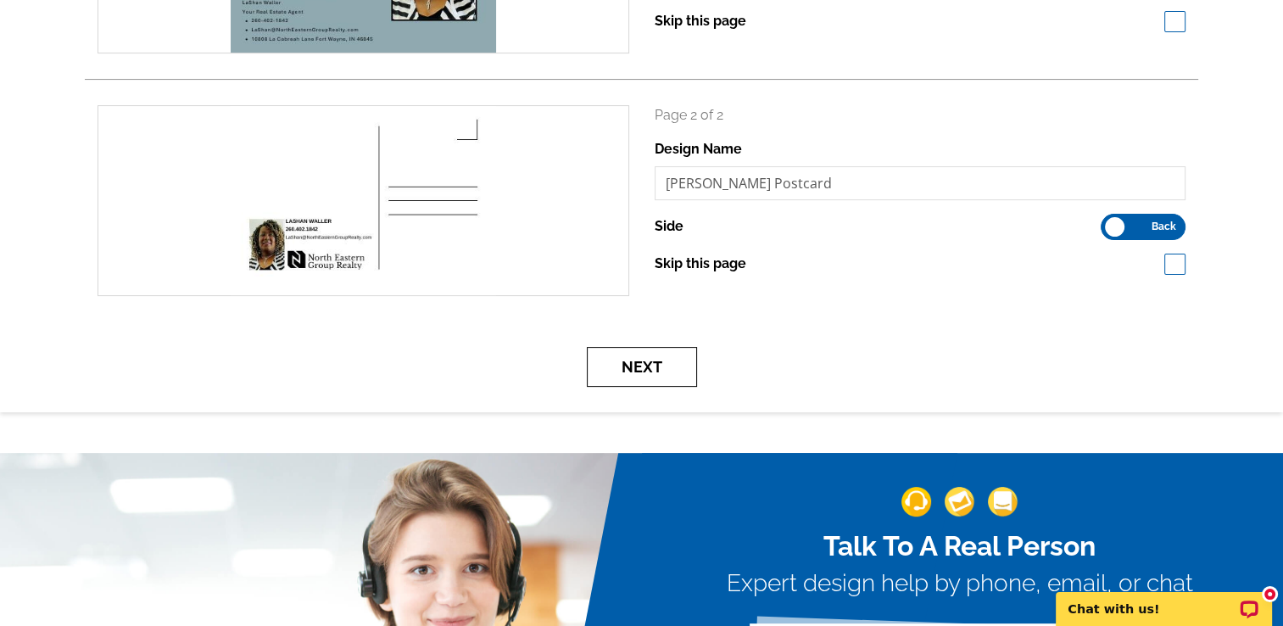
click at [667, 363] on button "Next" at bounding box center [642, 367] width 110 height 40
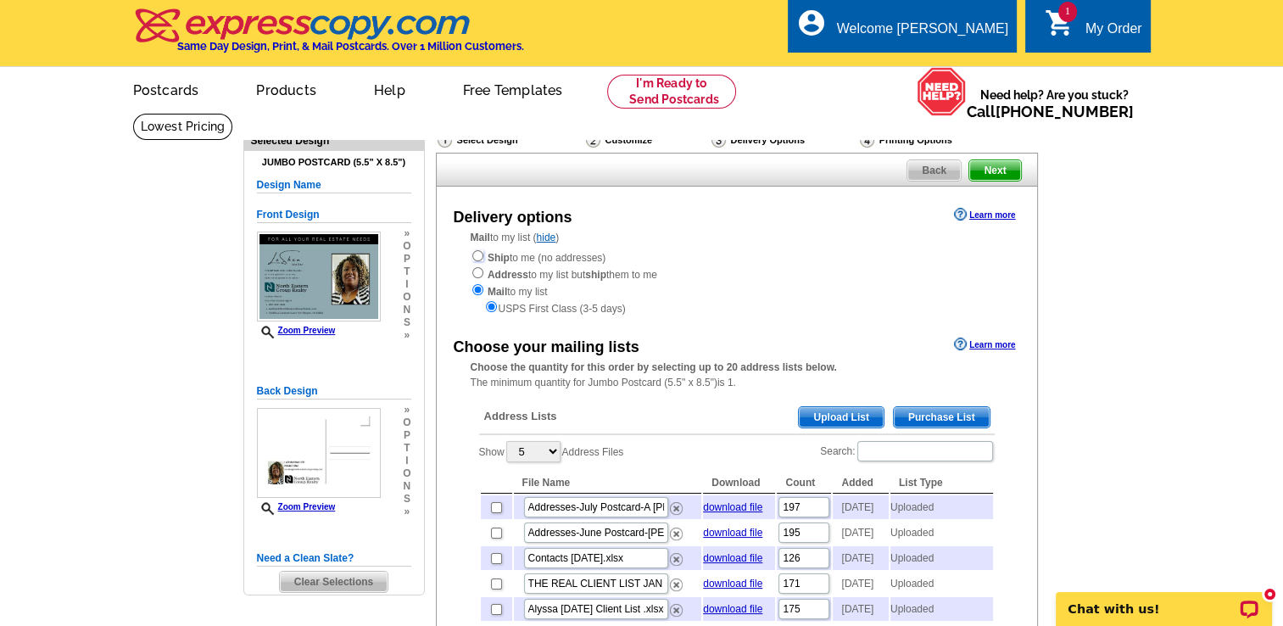
click at [473, 256] on input "radio" at bounding box center [477, 255] width 11 height 11
radio input "true"
click at [475, 259] on input "radio" at bounding box center [477, 255] width 11 height 11
click at [475, 291] on input "radio" at bounding box center [477, 289] width 11 height 11
radio input "true"
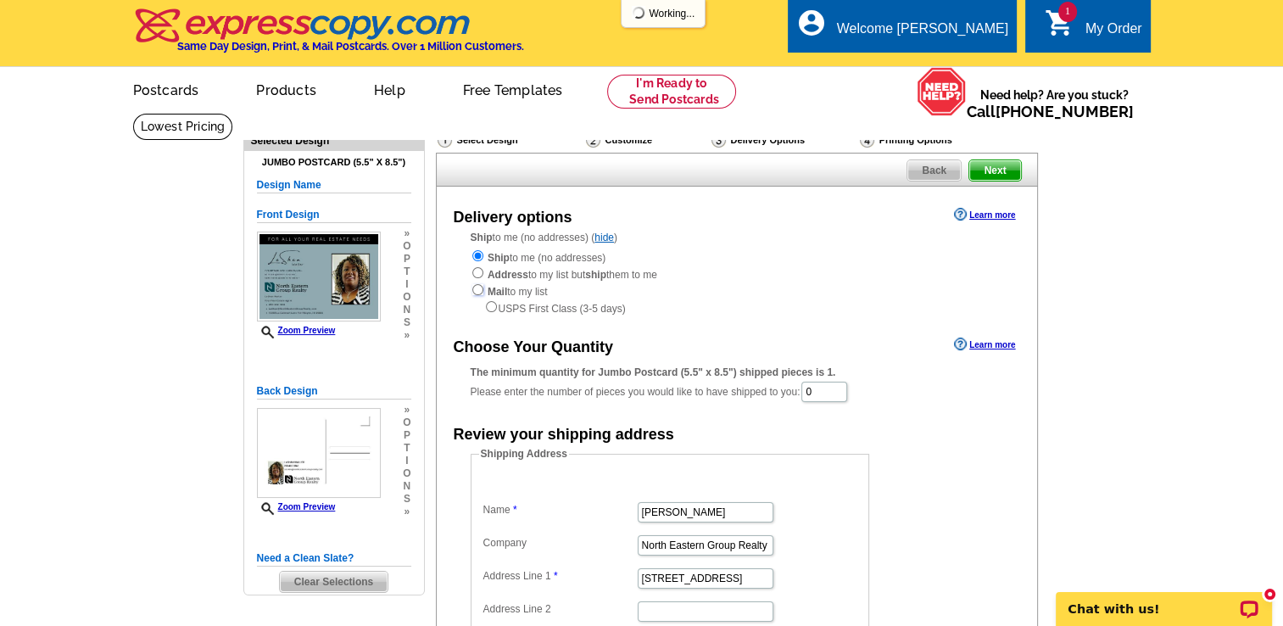
click at [477, 291] on input "radio" at bounding box center [477, 289] width 11 height 11
radio input "true"
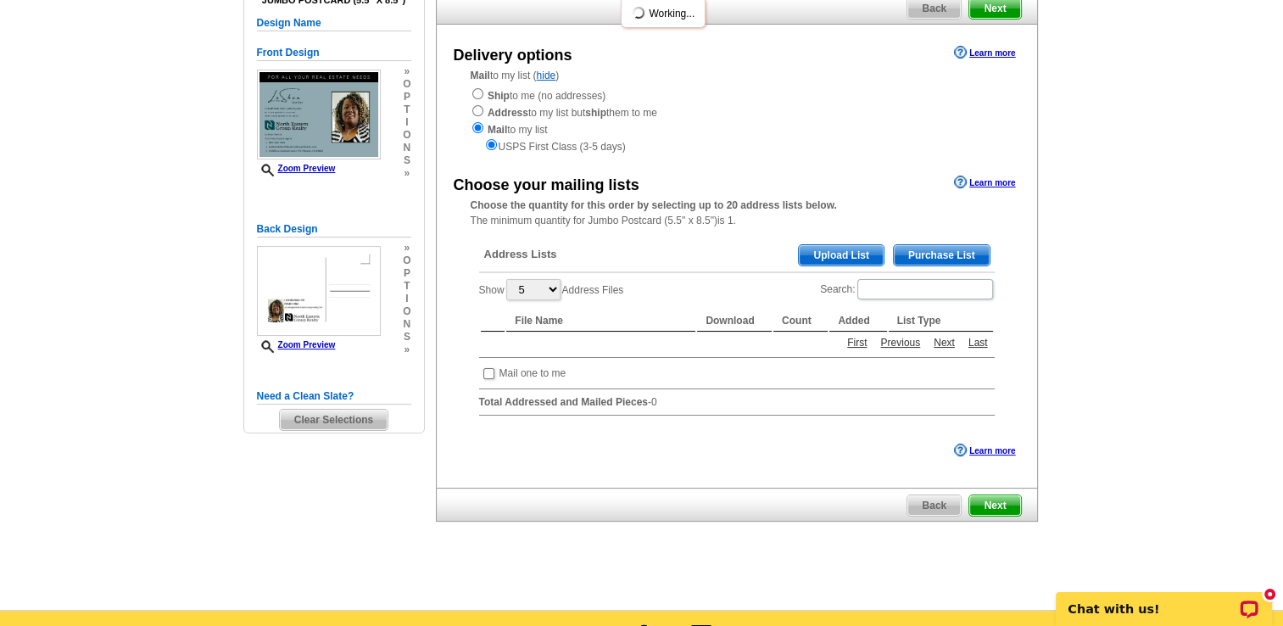
scroll to position [163, 0]
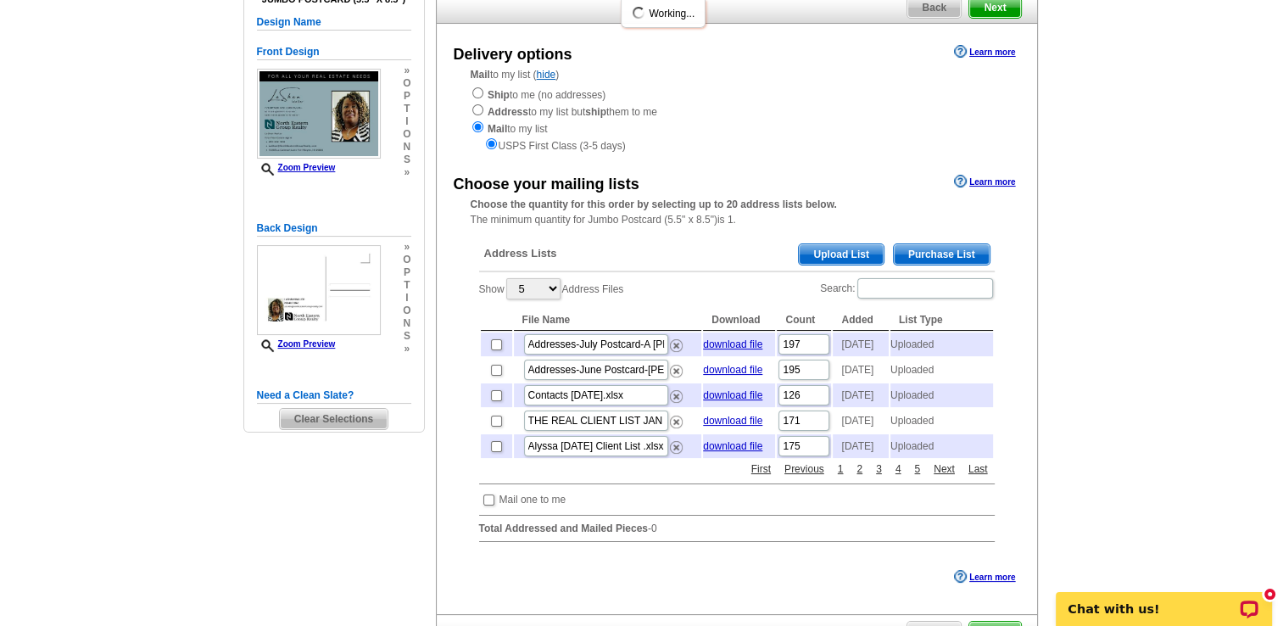
click at [836, 255] on span "Upload List" at bounding box center [841, 254] width 84 height 20
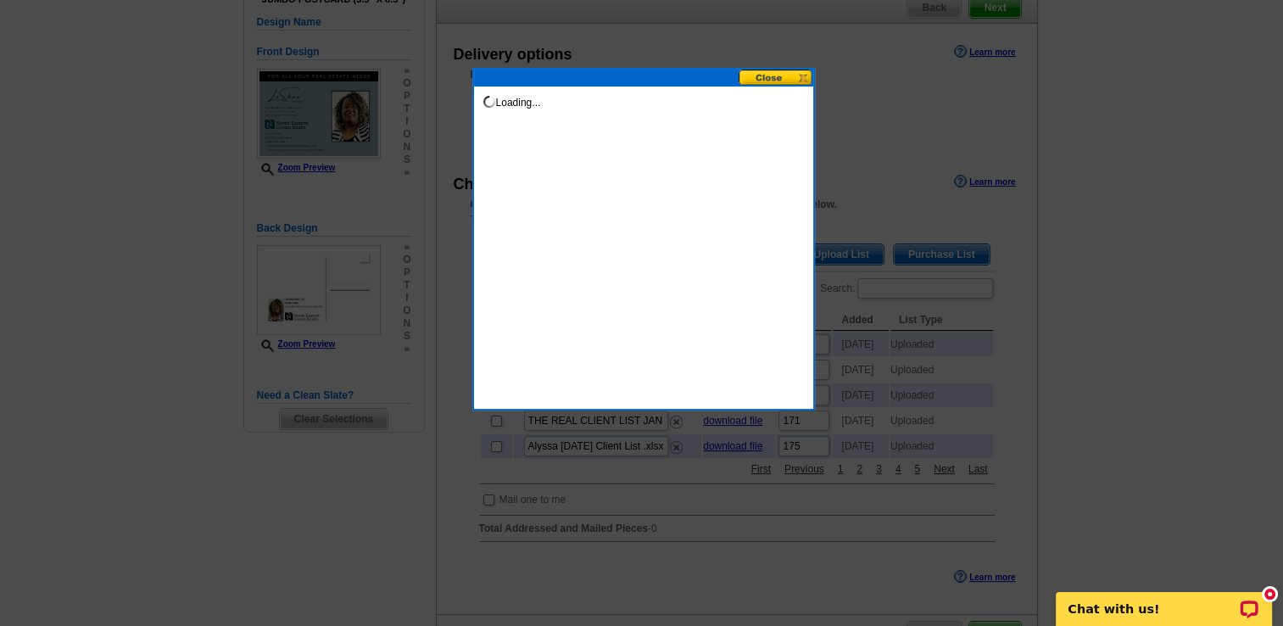
click at [787, 81] on button at bounding box center [775, 78] width 75 height 16
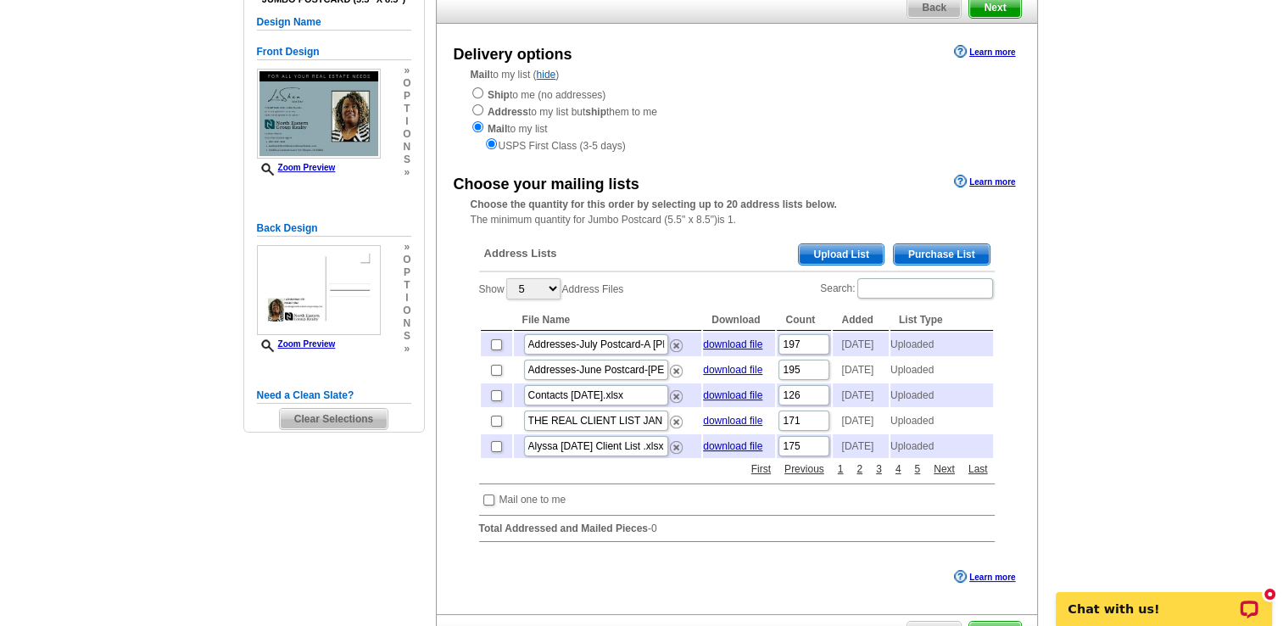
click at [837, 253] on span "Upload List" at bounding box center [841, 254] width 84 height 20
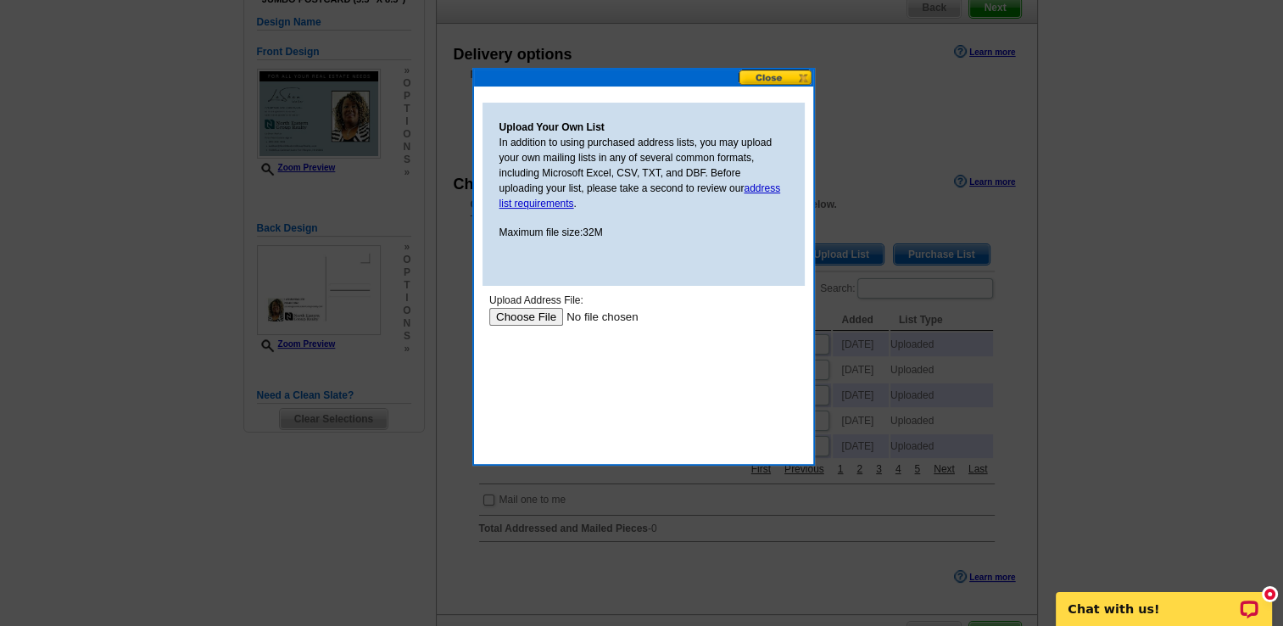
scroll to position [0, 0]
click at [540, 323] on input "file" at bounding box center [595, 317] width 215 height 18
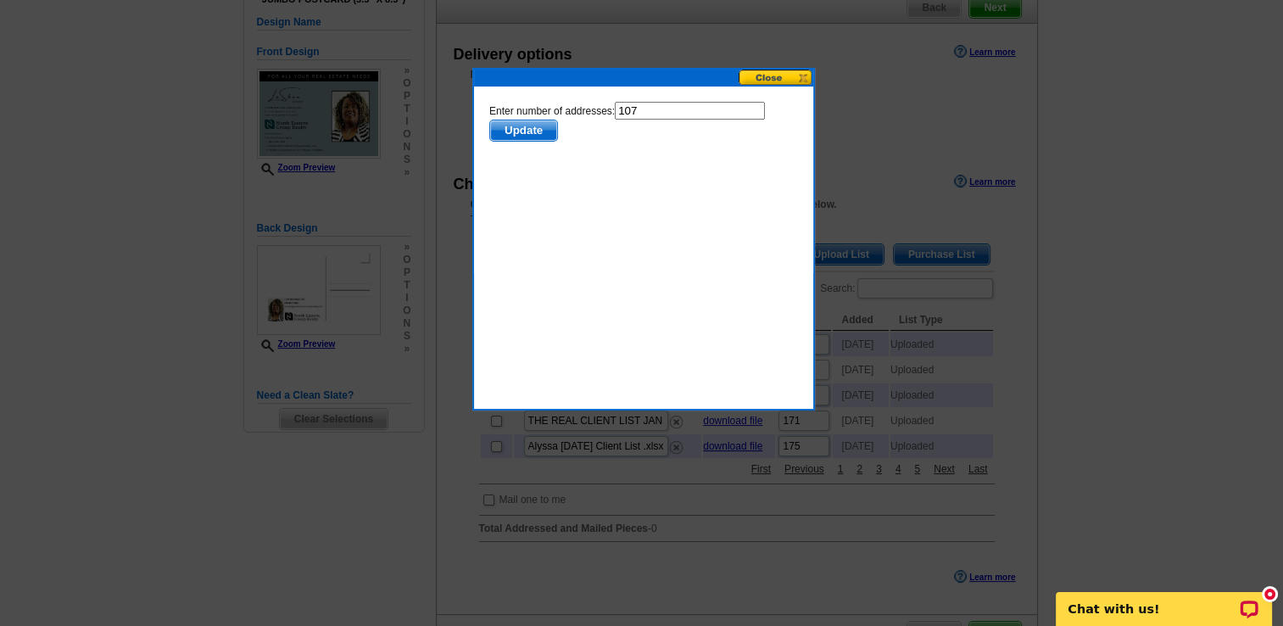
click at [537, 129] on span "Update" at bounding box center [522, 130] width 67 height 20
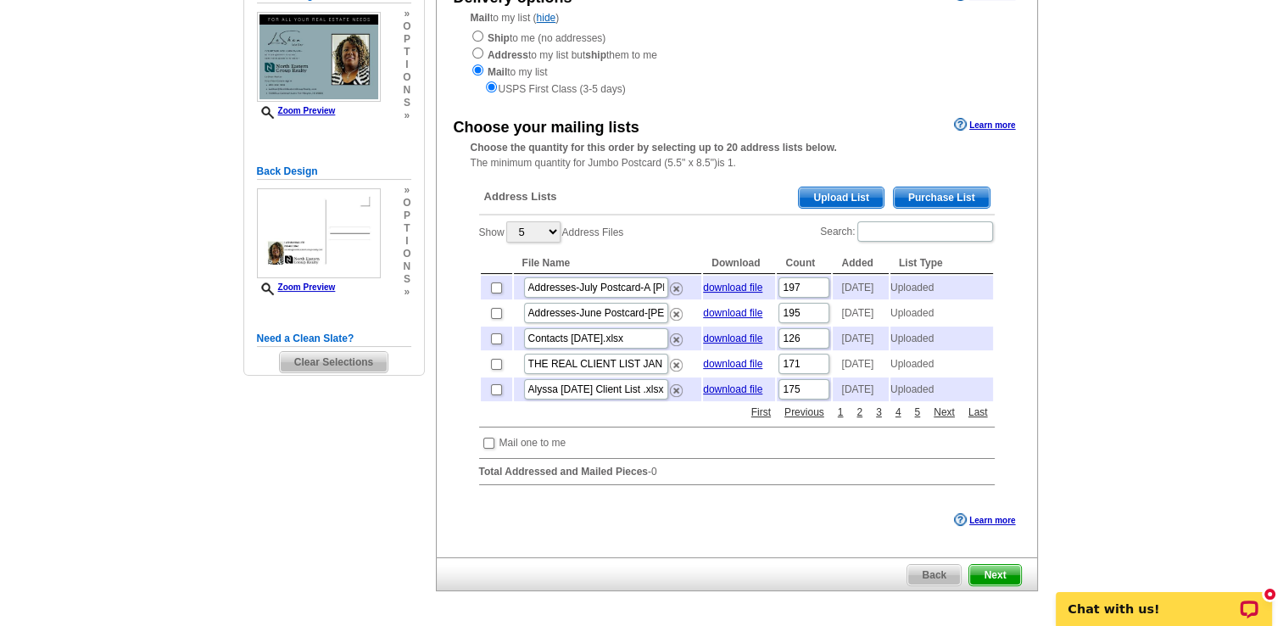
scroll to position [220, 0]
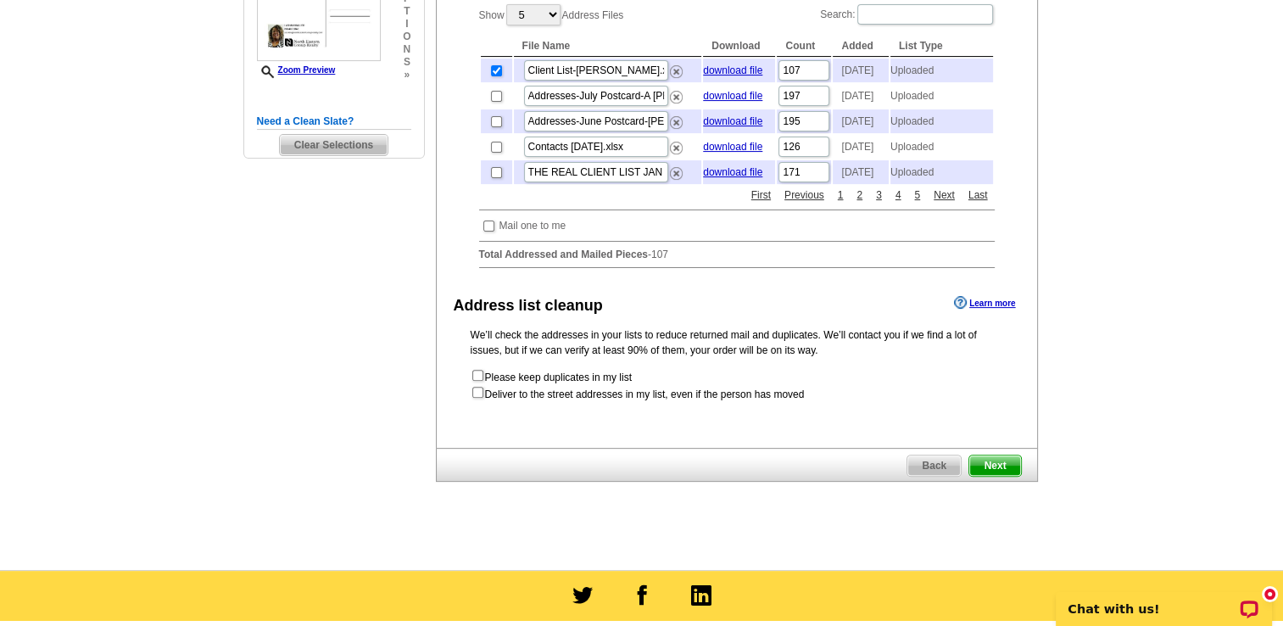
scroll to position [445, 0]
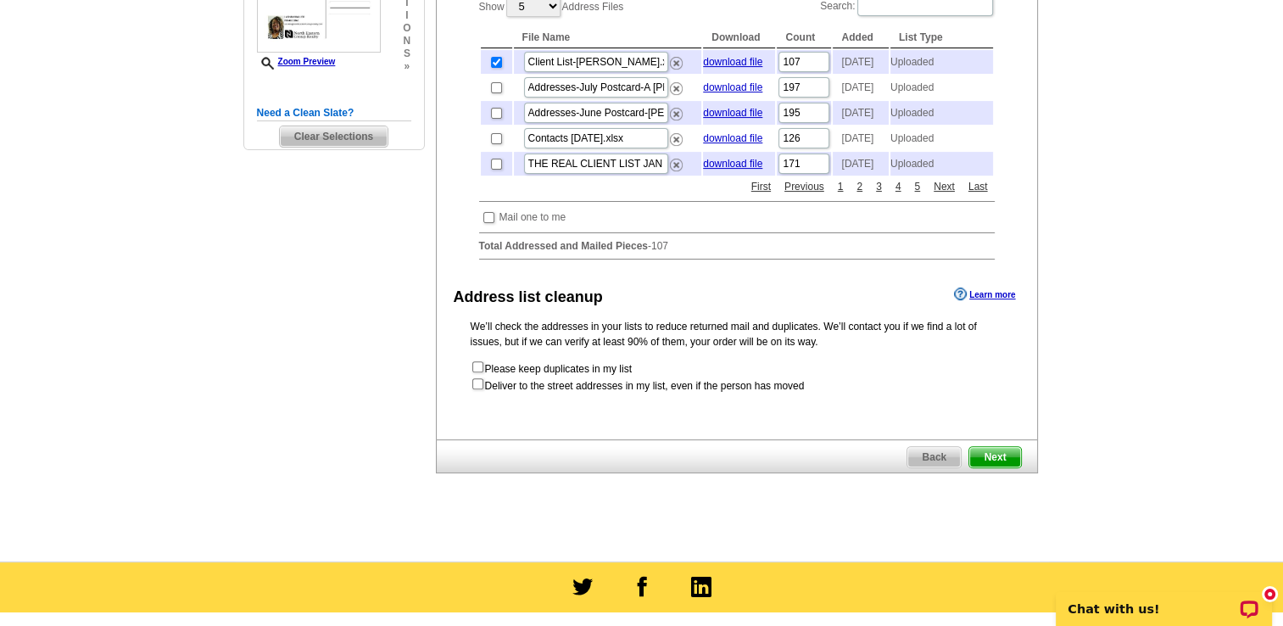
click at [1003, 467] on span "Next" at bounding box center [994, 457] width 51 height 20
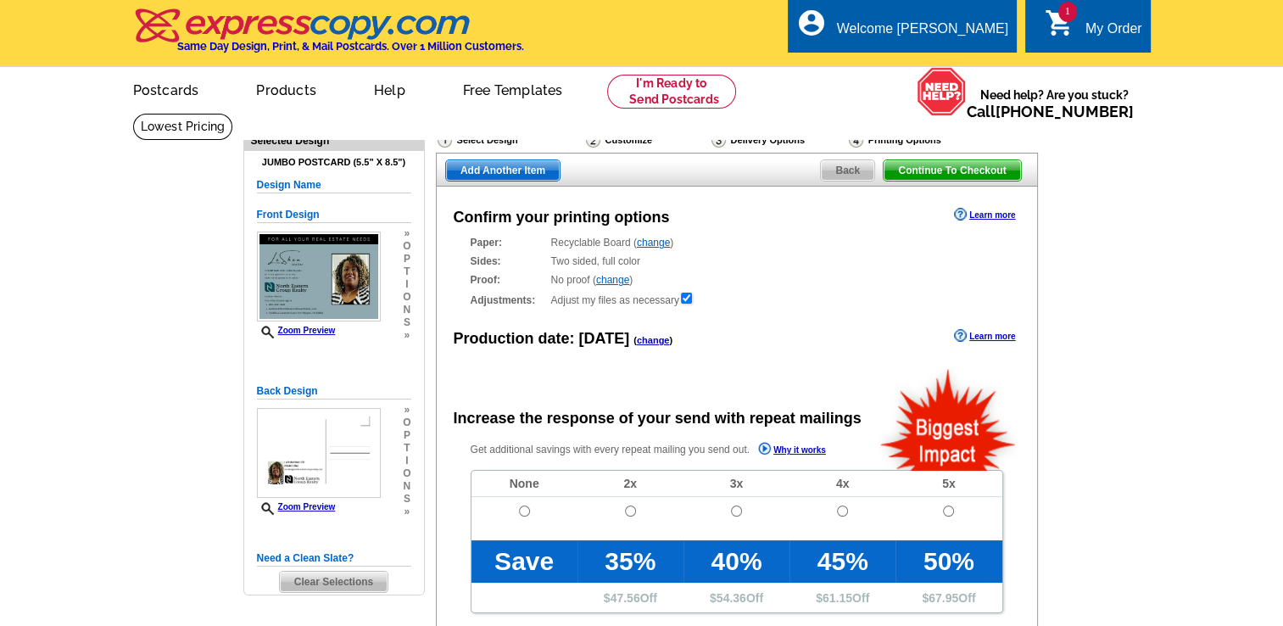
radio input "false"
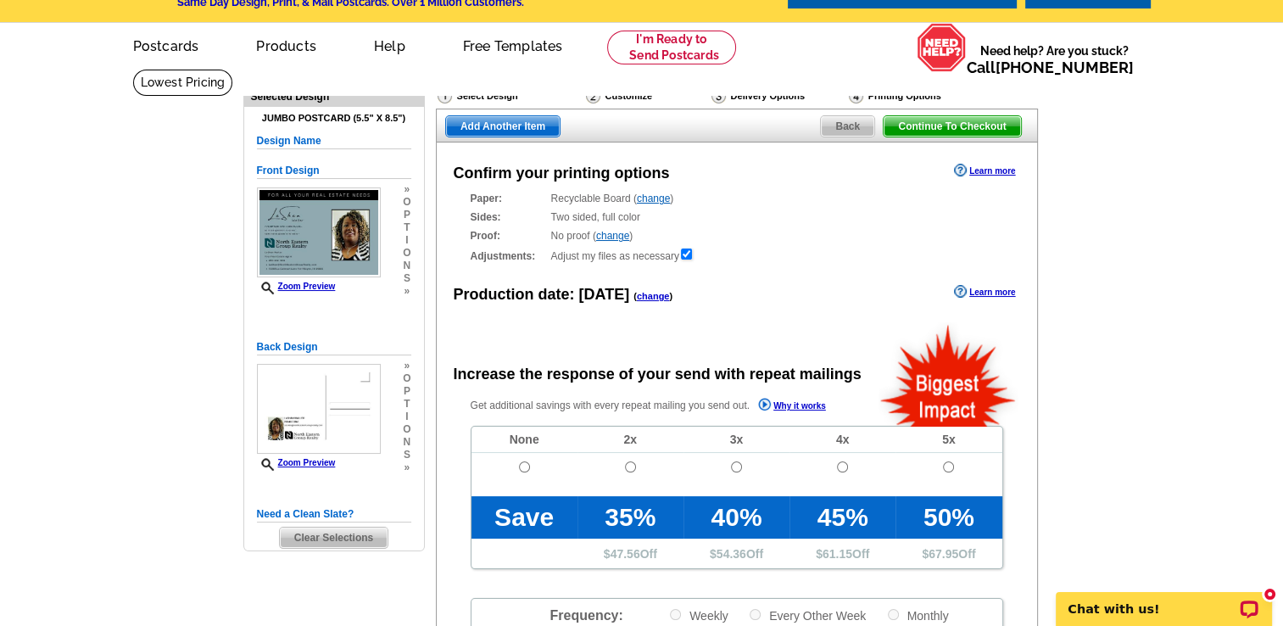
scroll to position [51, 0]
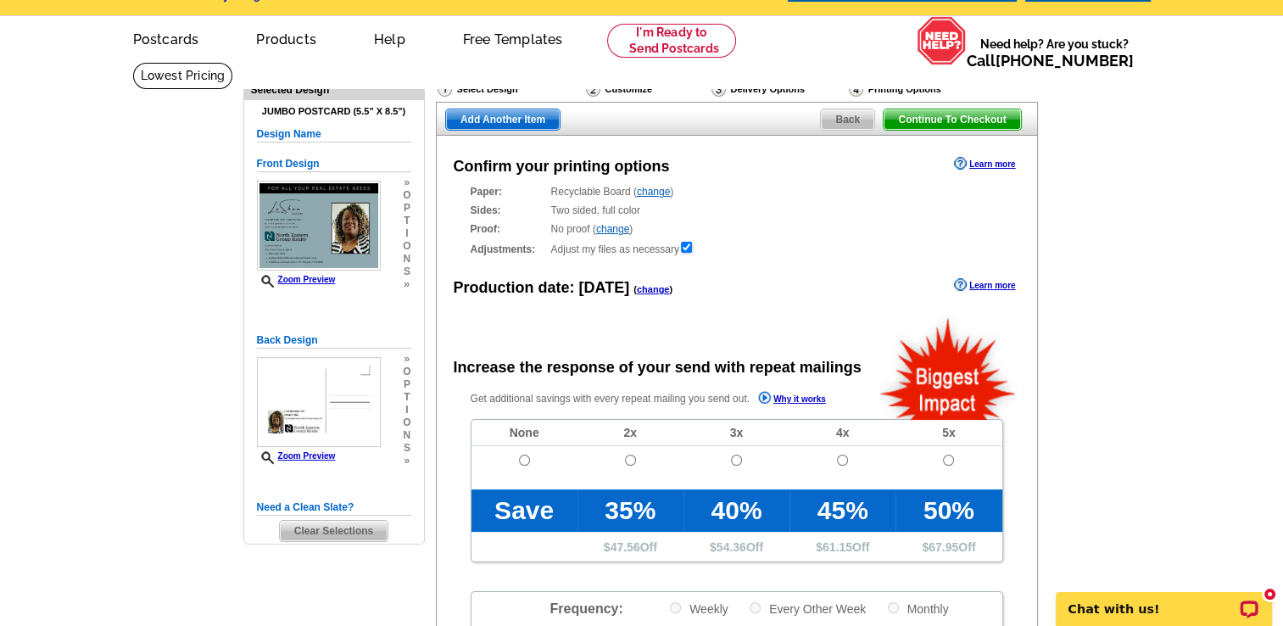
click at [668, 190] on link "change" at bounding box center [653, 192] width 33 height 12
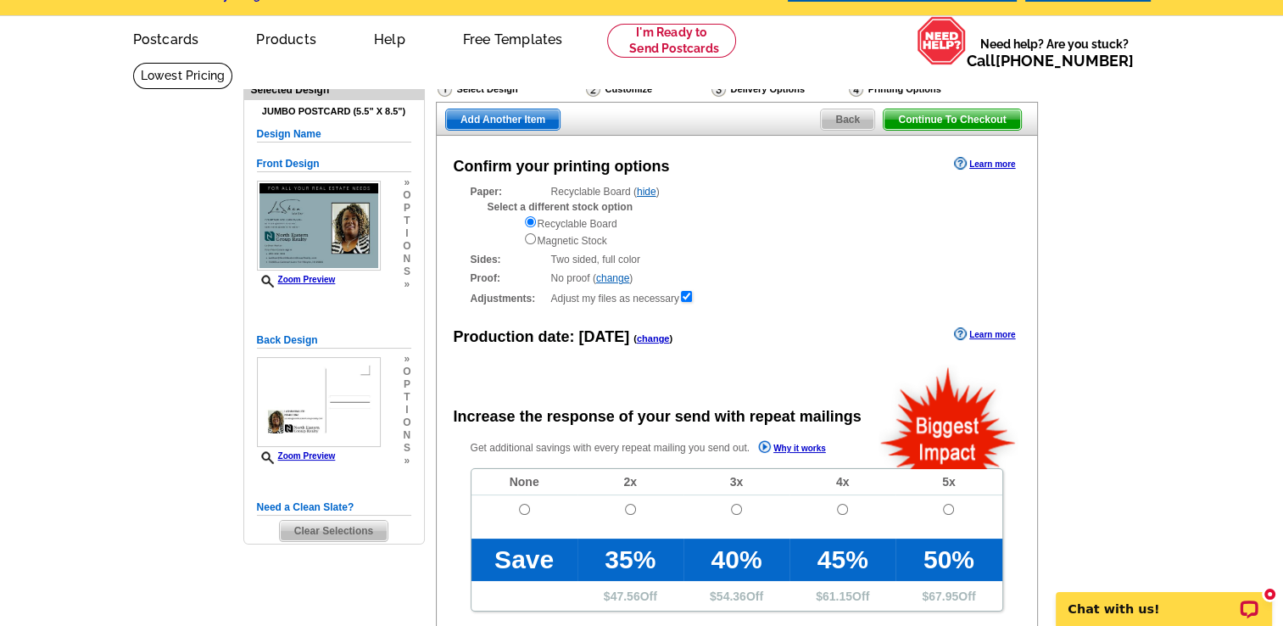
click at [644, 195] on link "hide" at bounding box center [647, 192] width 20 height 12
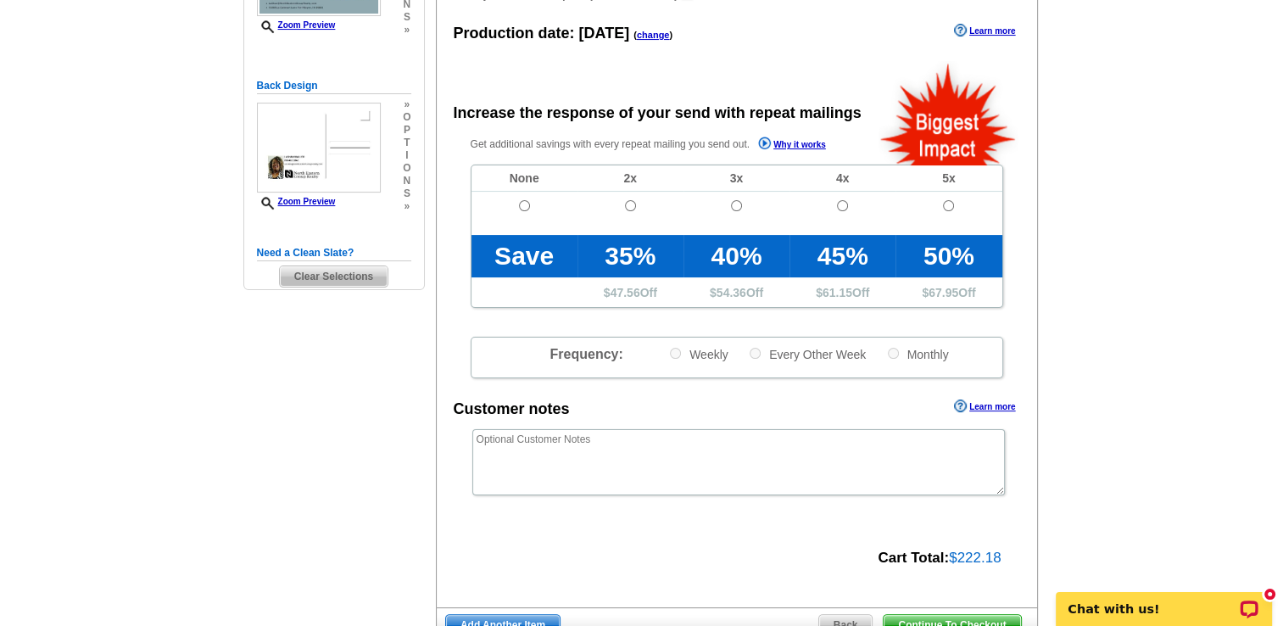
scroll to position [308, 0]
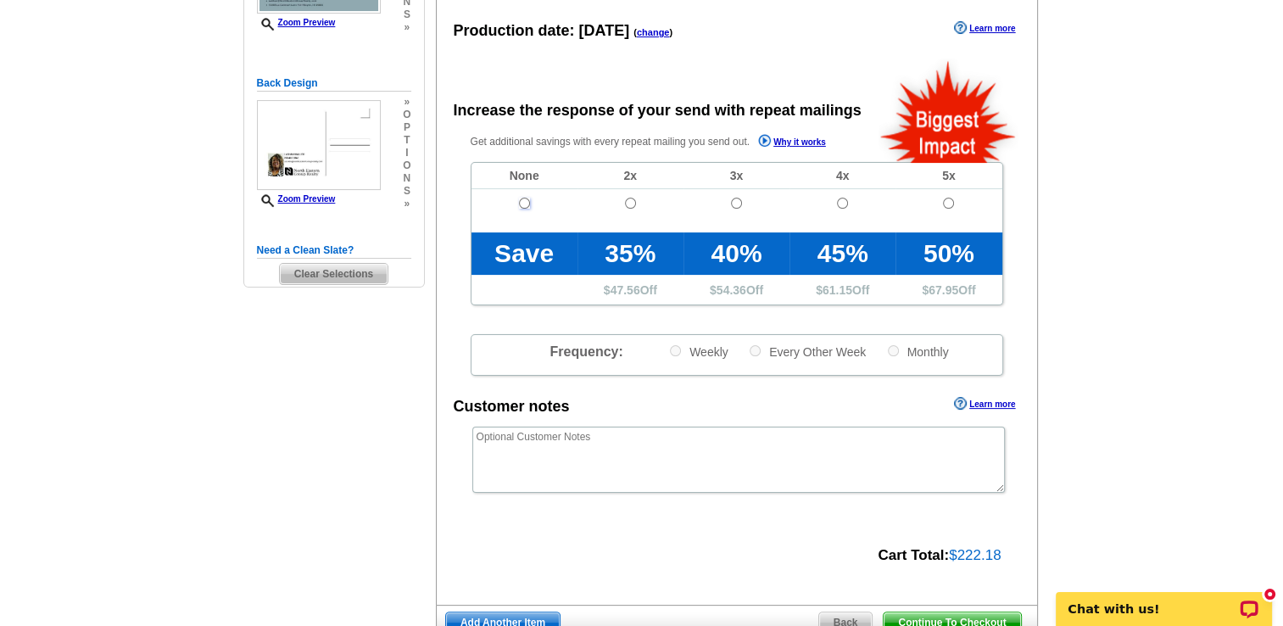
click at [525, 201] on input "radio" at bounding box center [524, 203] width 11 height 11
radio input "true"
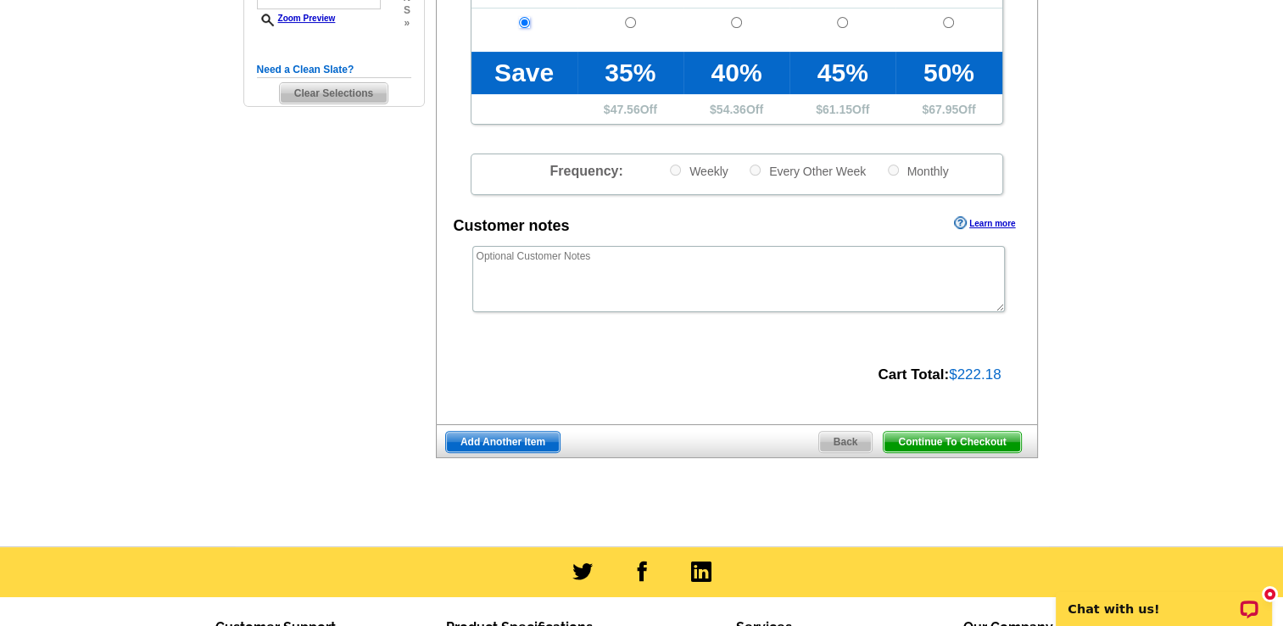
scroll to position [488, 0]
click at [984, 427] on div "Continue To Checkout Back Add Another Item" at bounding box center [737, 441] width 602 height 34
click at [977, 438] on span "Continue To Checkout" at bounding box center [951, 442] width 137 height 20
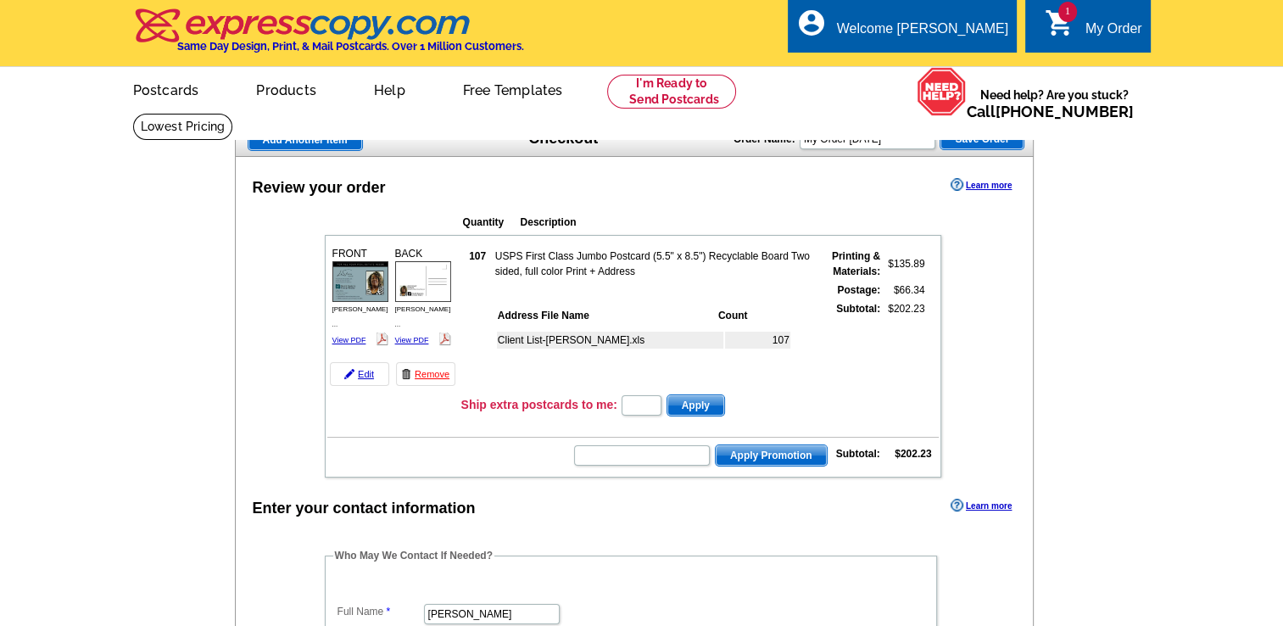
scroll to position [694, 0]
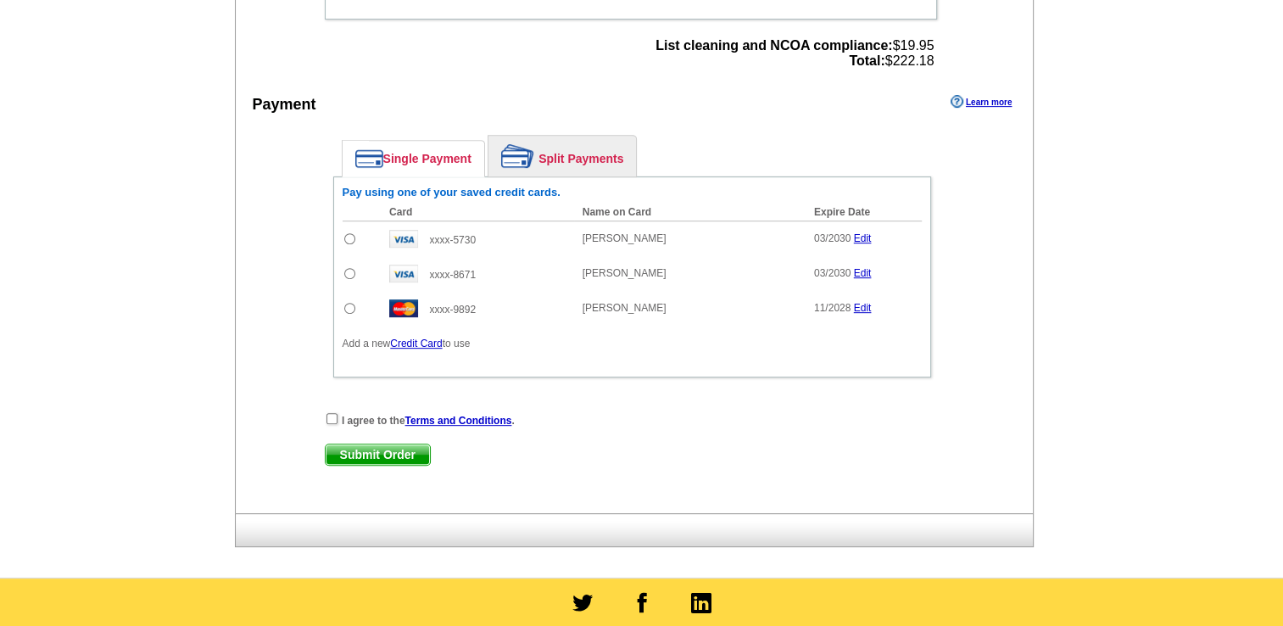
click at [350, 233] on input "radio" at bounding box center [349, 238] width 11 height 11
radio input "true"
click at [331, 413] on input "checkbox" at bounding box center [331, 418] width 11 height 11
checkbox input "true"
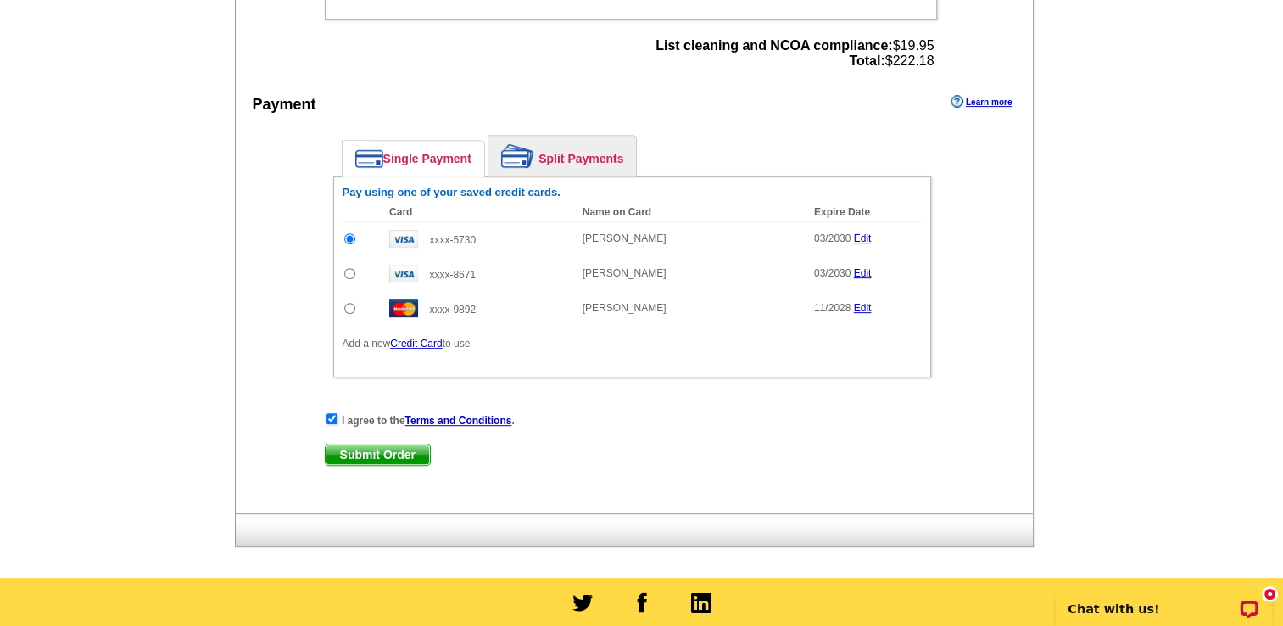
click at [378, 446] on span "Submit Order" at bounding box center [378, 454] width 104 height 20
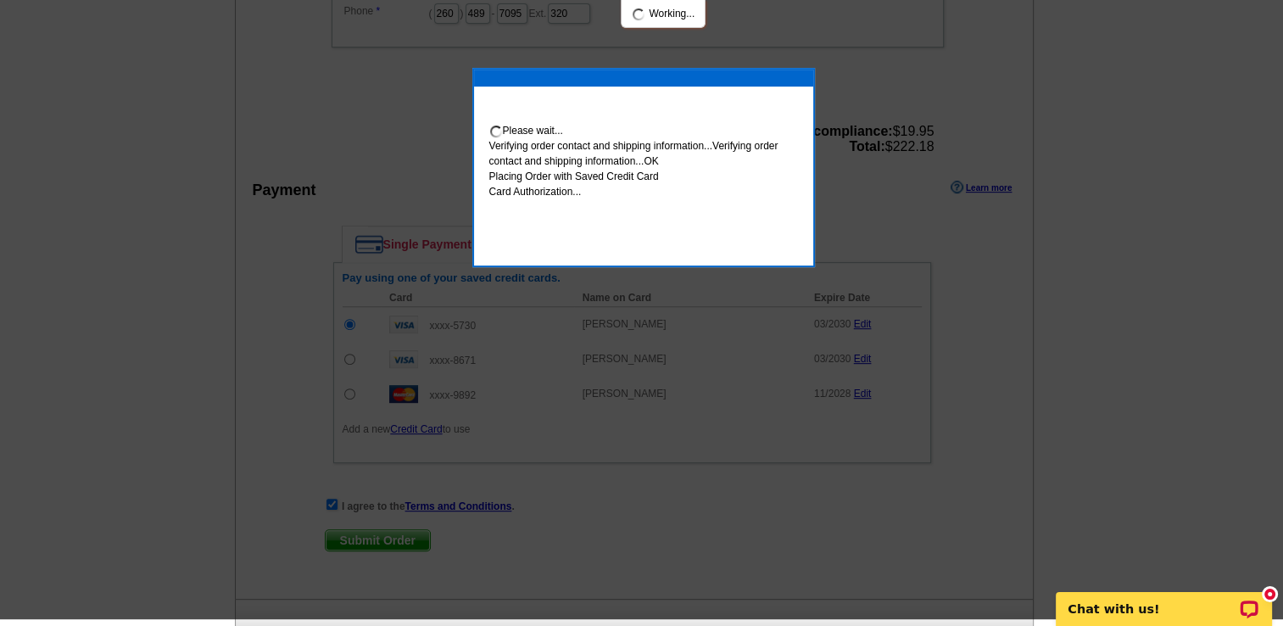
scroll to position [688, 0]
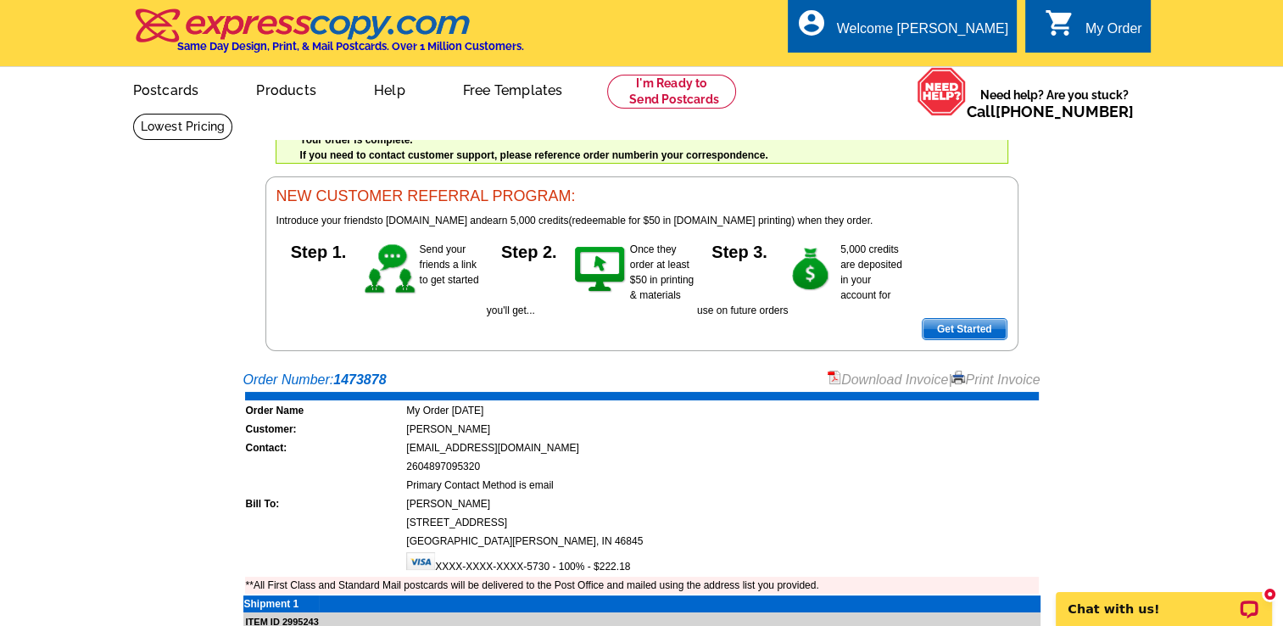
click at [999, 379] on link "Print Invoice" at bounding box center [995, 379] width 88 height 14
